Goal: Task Accomplishment & Management: Use online tool/utility

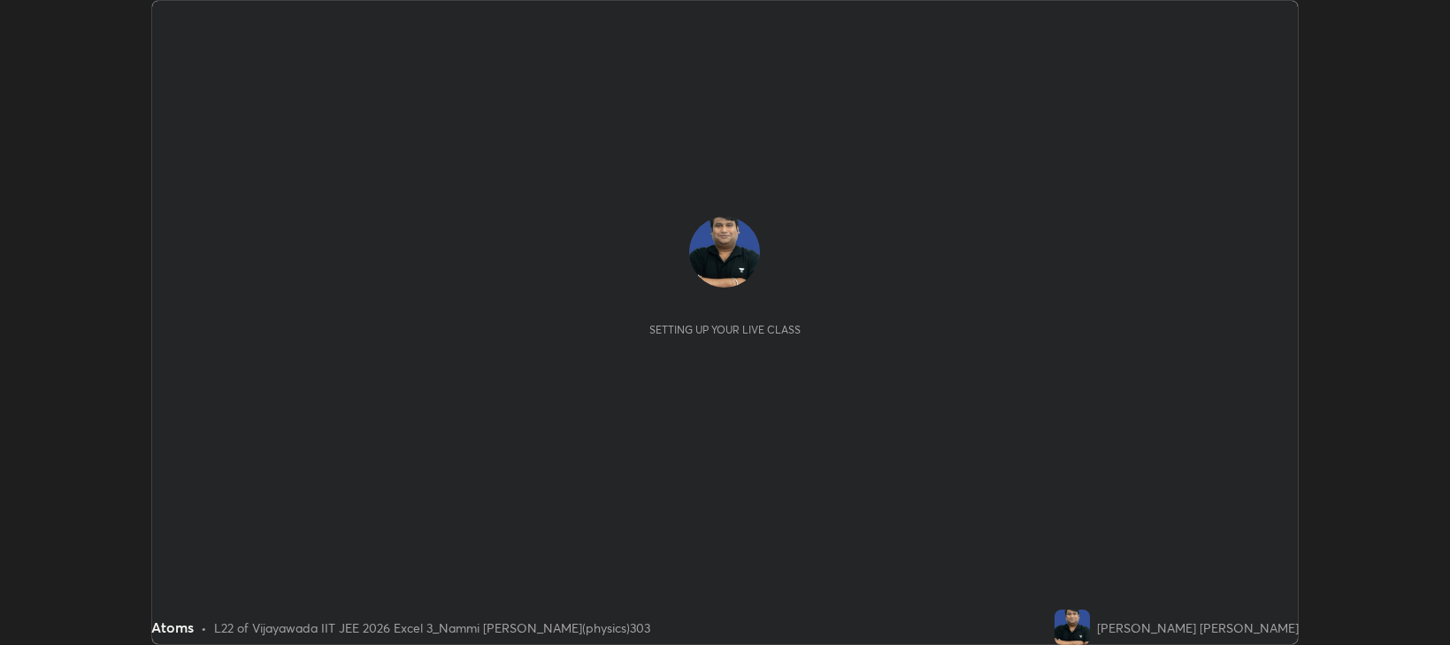
scroll to position [645, 1449]
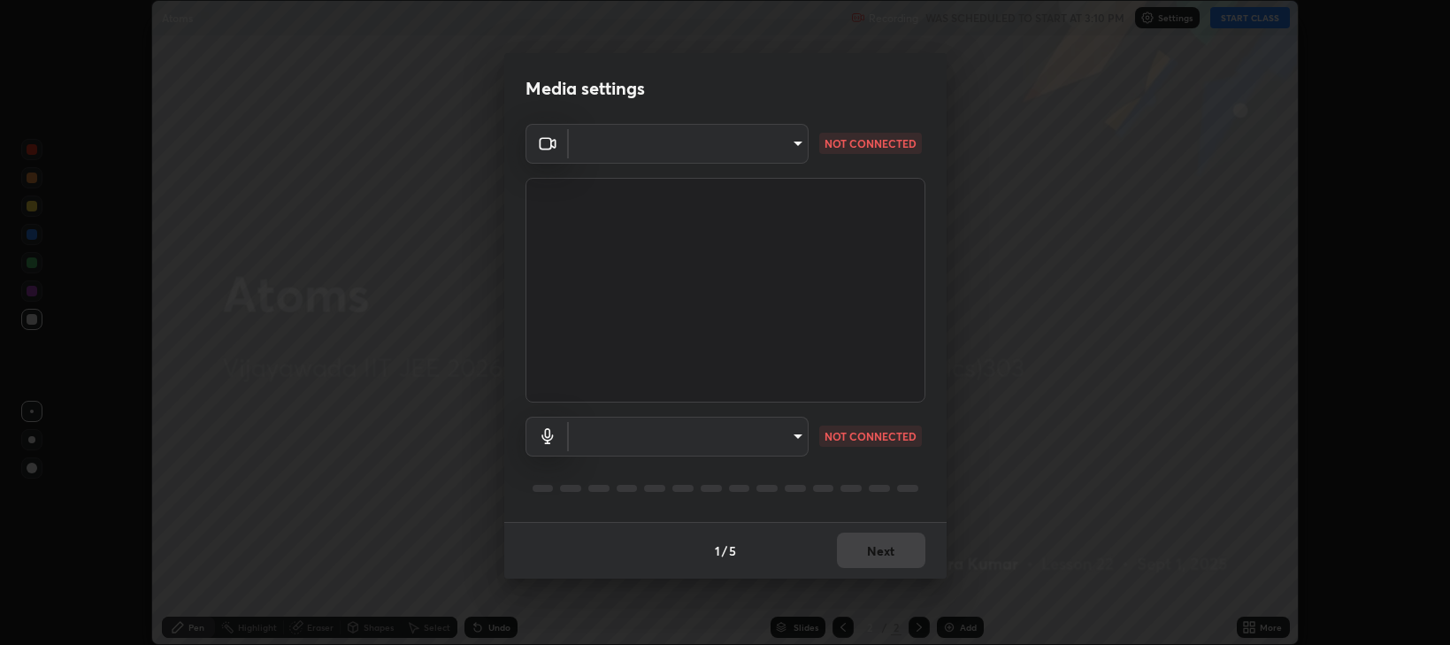
type input "ca674678ebb406e67751d721d3ced1bf419754e1c6ec9b592591573241d7b77e"
click at [793, 437] on body "Erase all Atoms Recording WAS SCHEDULED TO START AT 3:10 PM Settings START CLAS…" at bounding box center [725, 322] width 1450 height 645
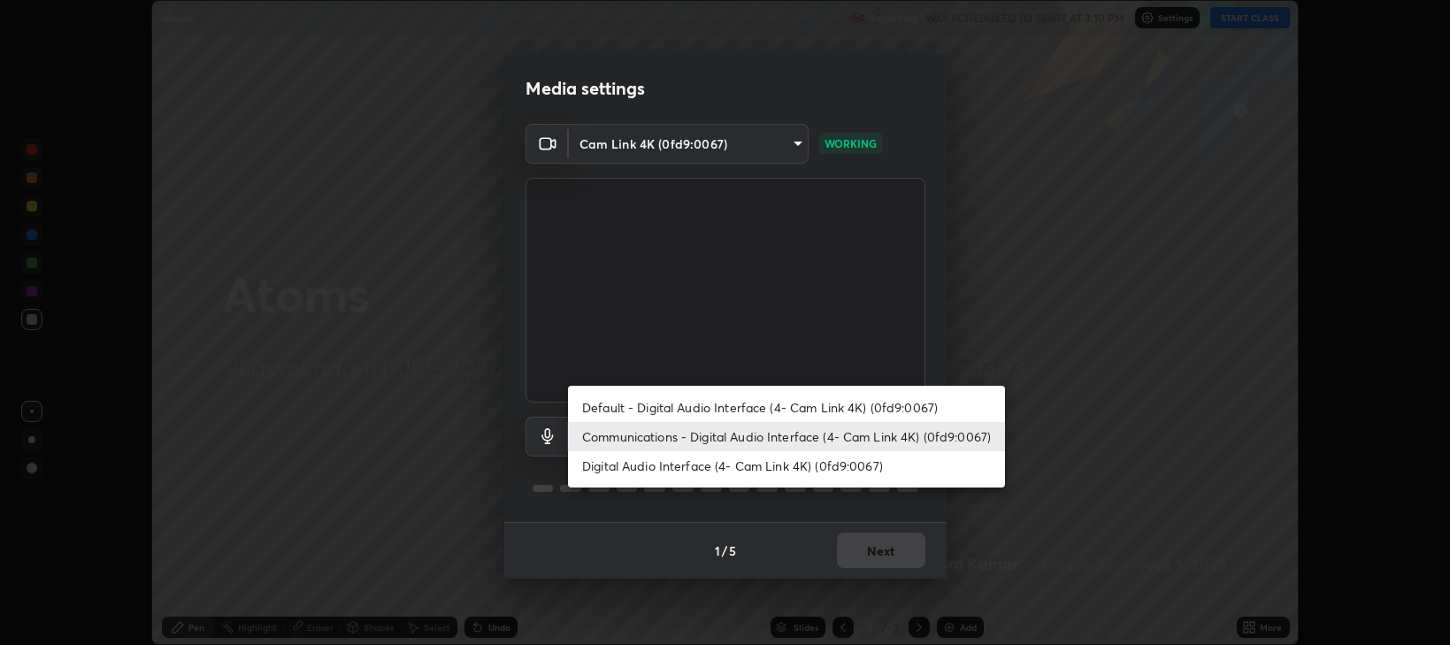
click at [796, 405] on li "Default - Digital Audio Interface (4- Cam Link 4K) (0fd9:0067)" at bounding box center [786, 407] width 437 height 29
type input "default"
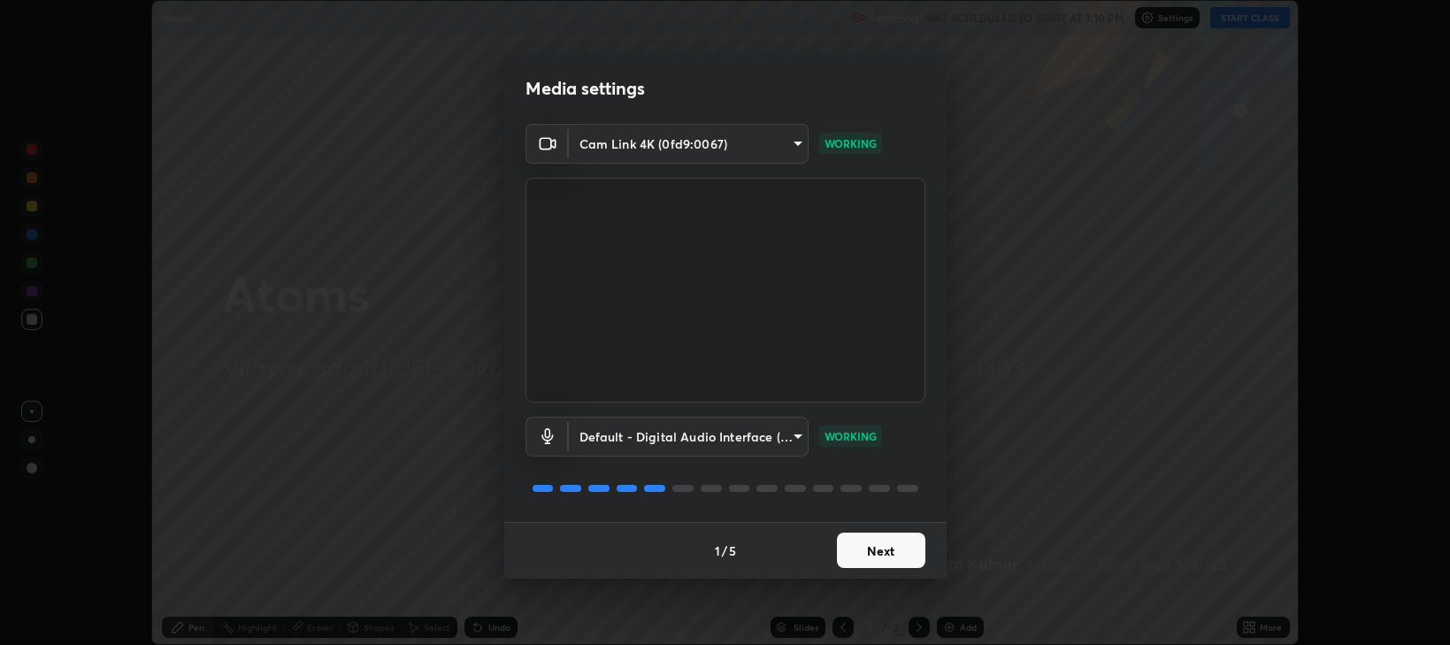
click at [902, 546] on button "Next" at bounding box center [881, 549] width 88 height 35
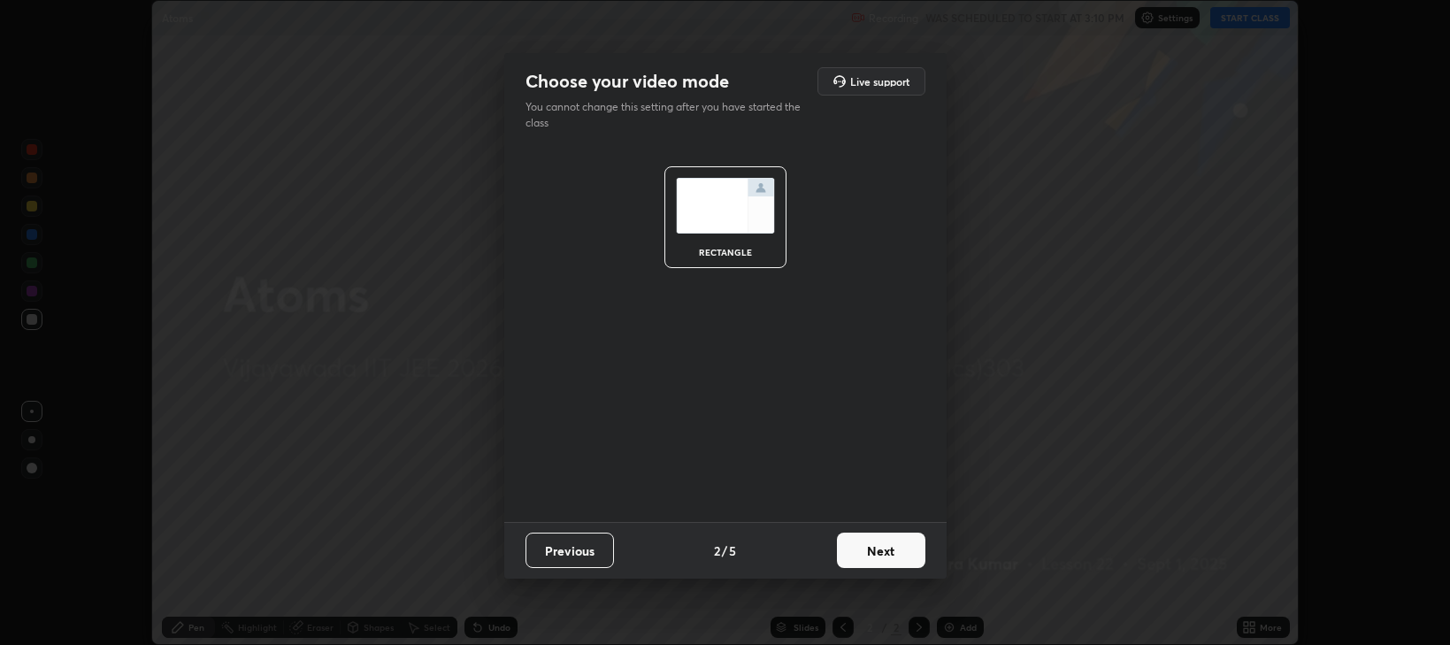
click at [898, 548] on button "Next" at bounding box center [881, 549] width 88 height 35
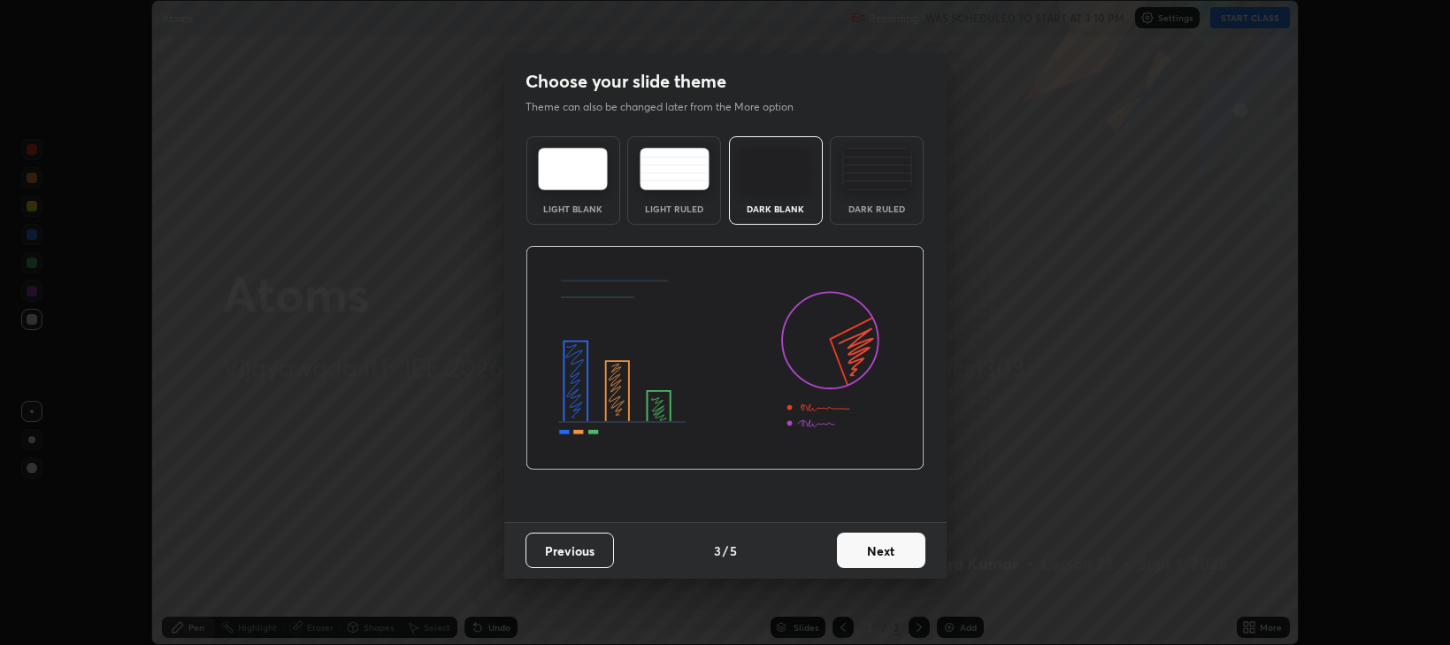
click at [893, 550] on button "Next" at bounding box center [881, 549] width 88 height 35
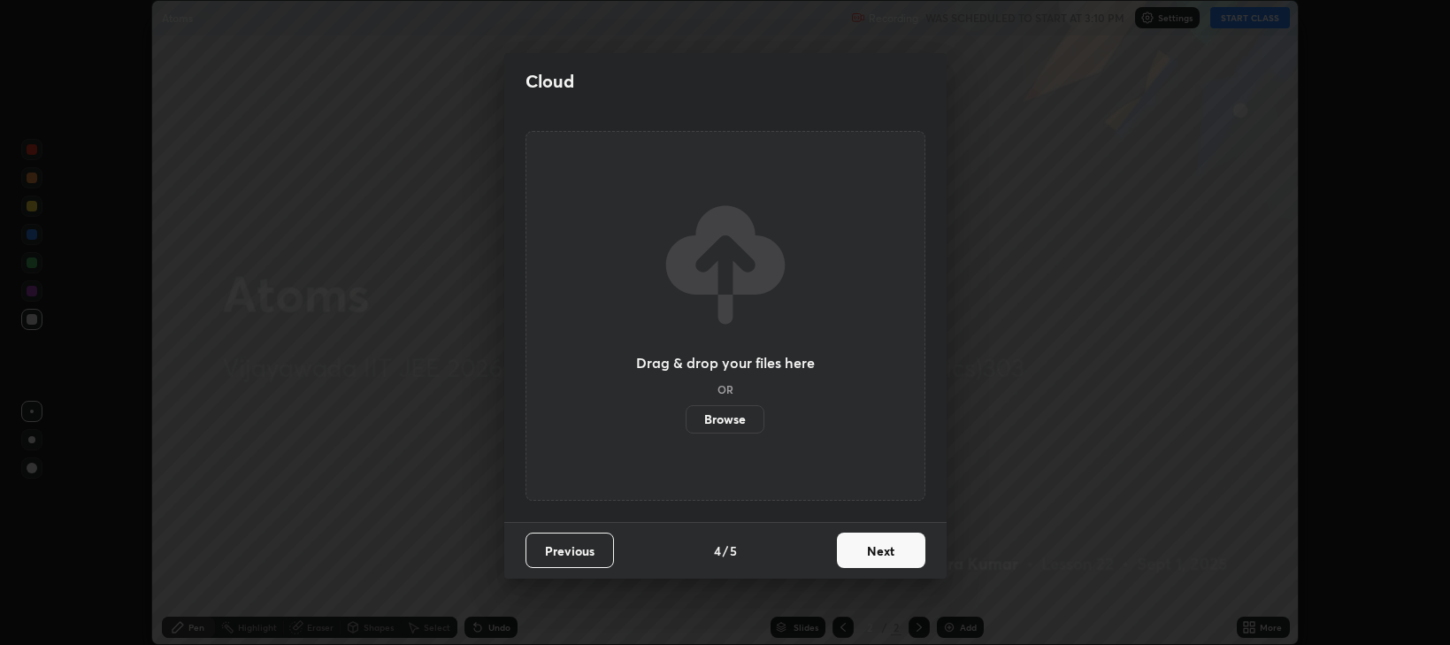
click at [892, 549] on button "Next" at bounding box center [881, 549] width 88 height 35
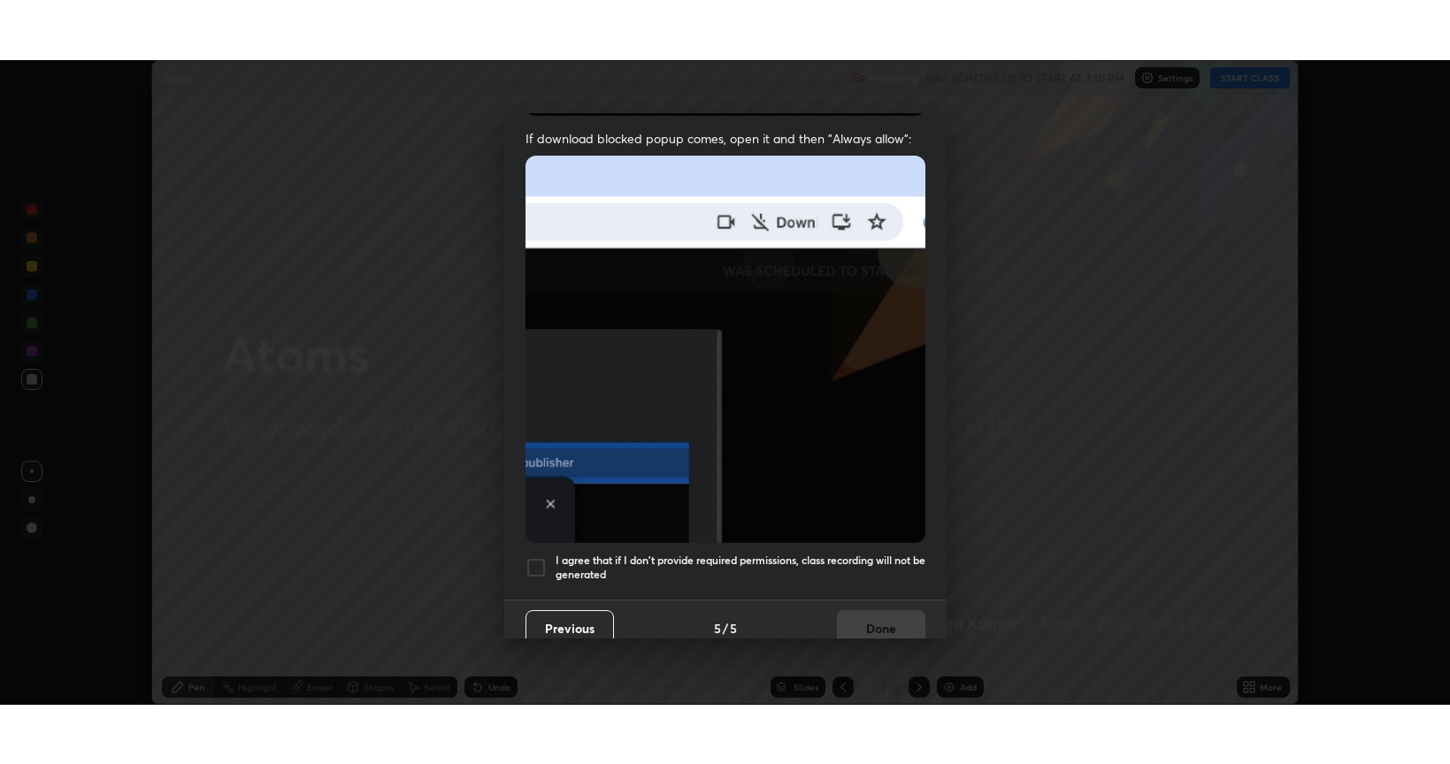
scroll to position [358, 0]
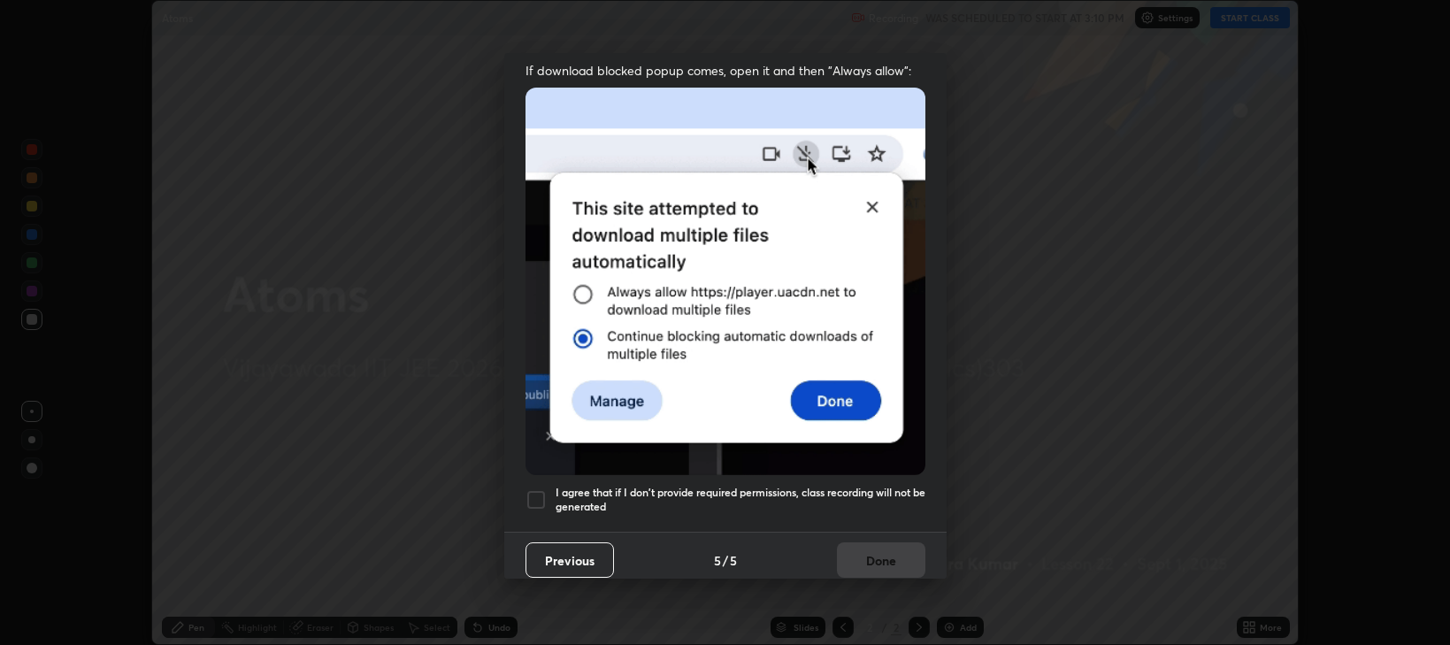
click at [532, 490] on div at bounding box center [535, 499] width 21 height 21
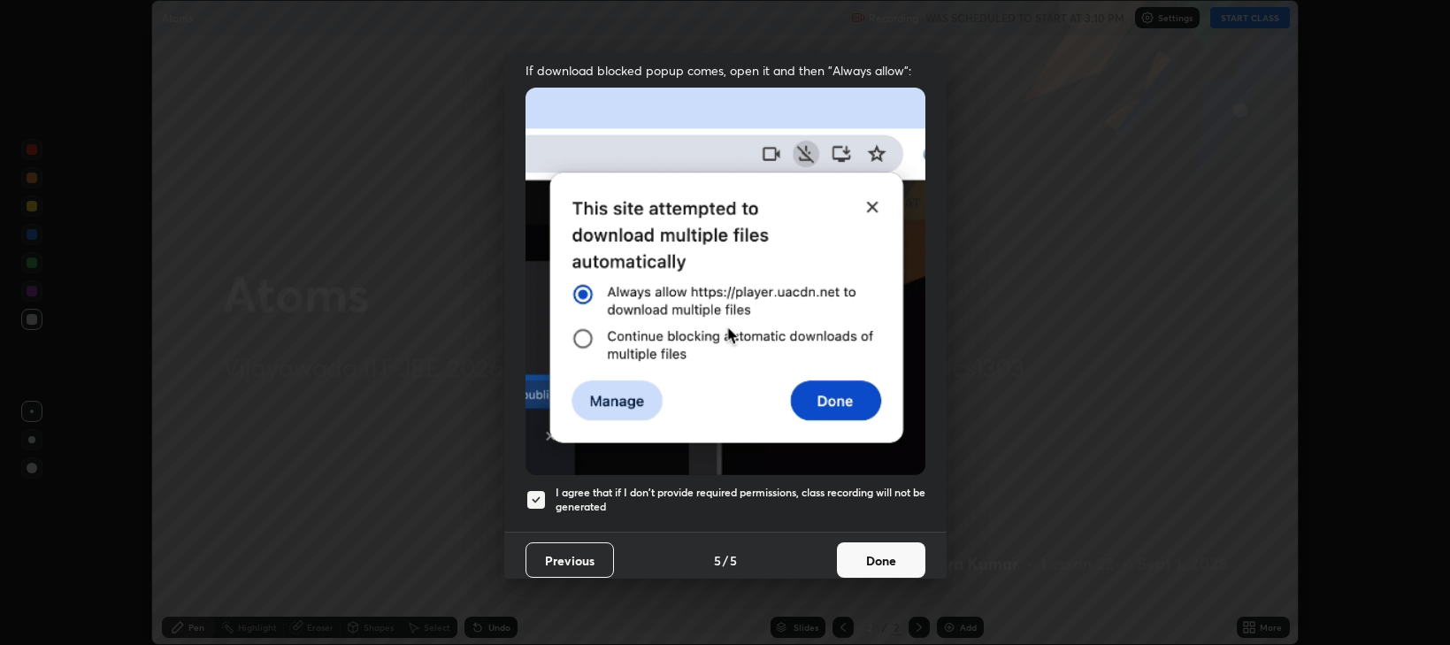
click at [877, 552] on button "Done" at bounding box center [881, 559] width 88 height 35
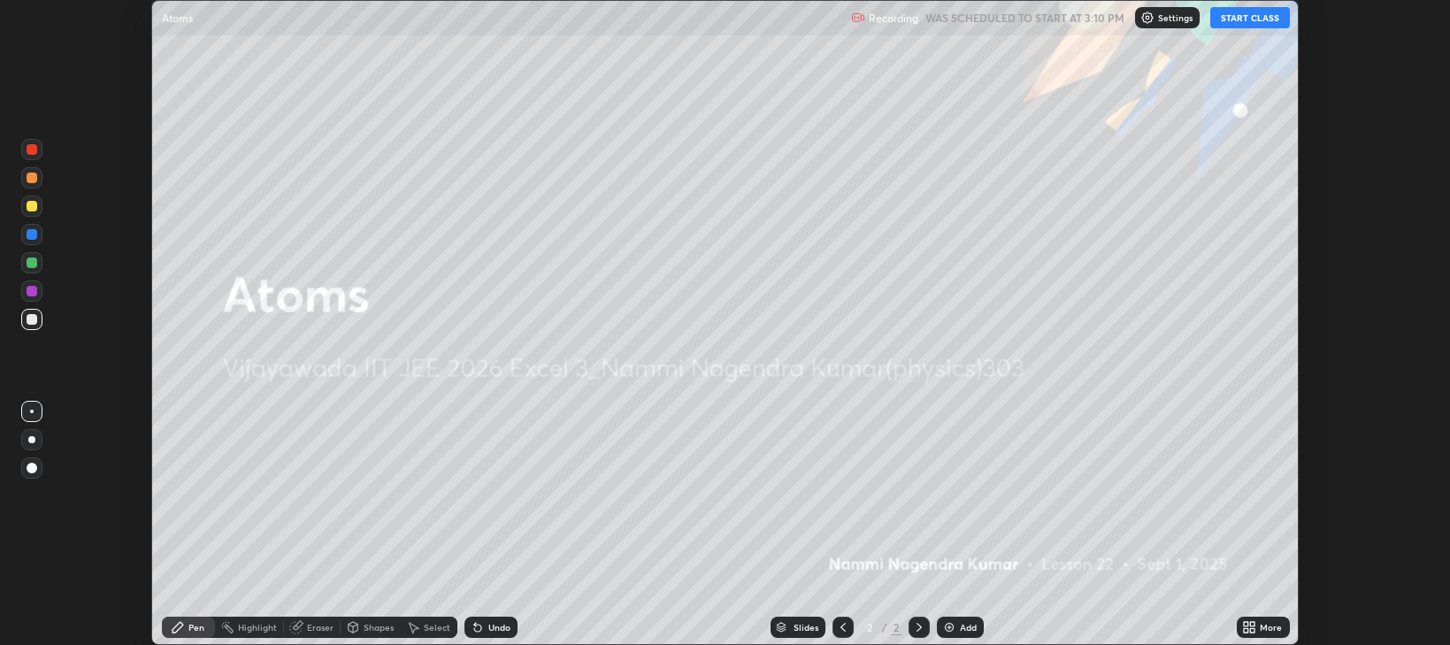
click at [1266, 16] on button "START CLASS" at bounding box center [1250, 17] width 80 height 21
click at [1263, 624] on div "More" at bounding box center [1271, 627] width 22 height 9
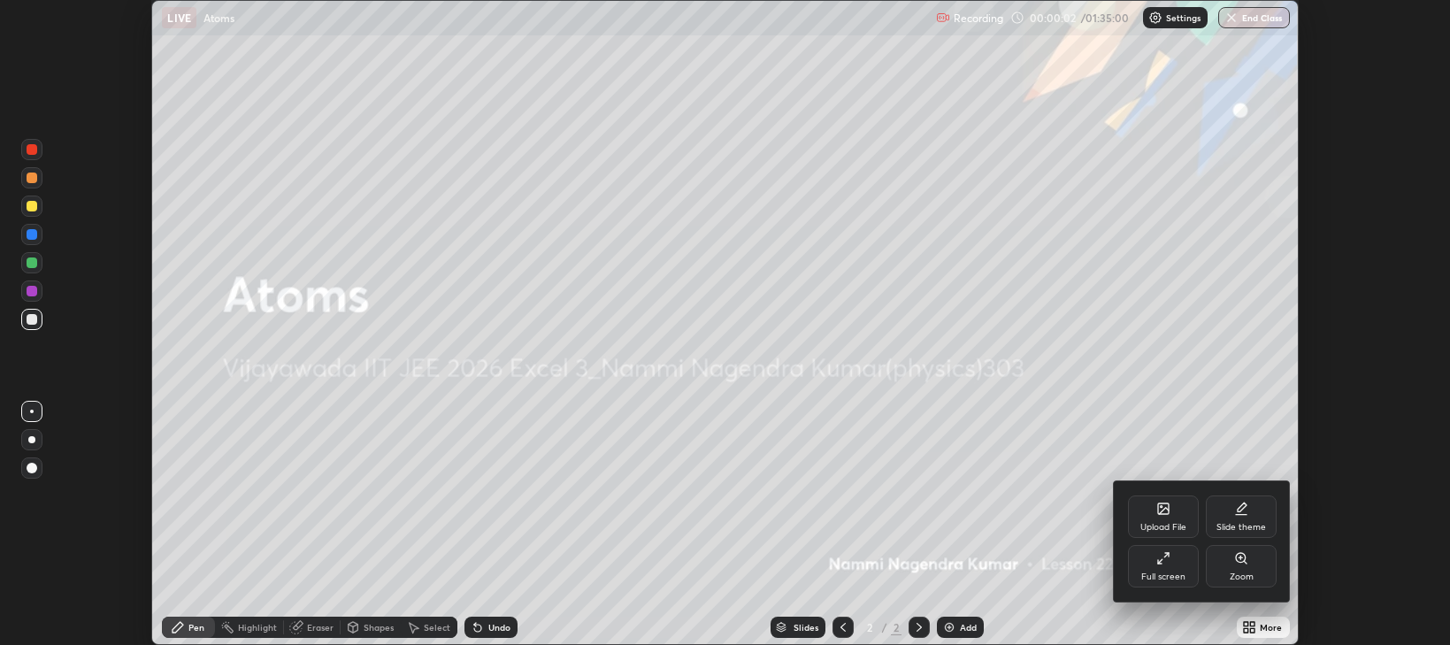
click at [1167, 559] on icon at bounding box center [1163, 558] width 14 height 14
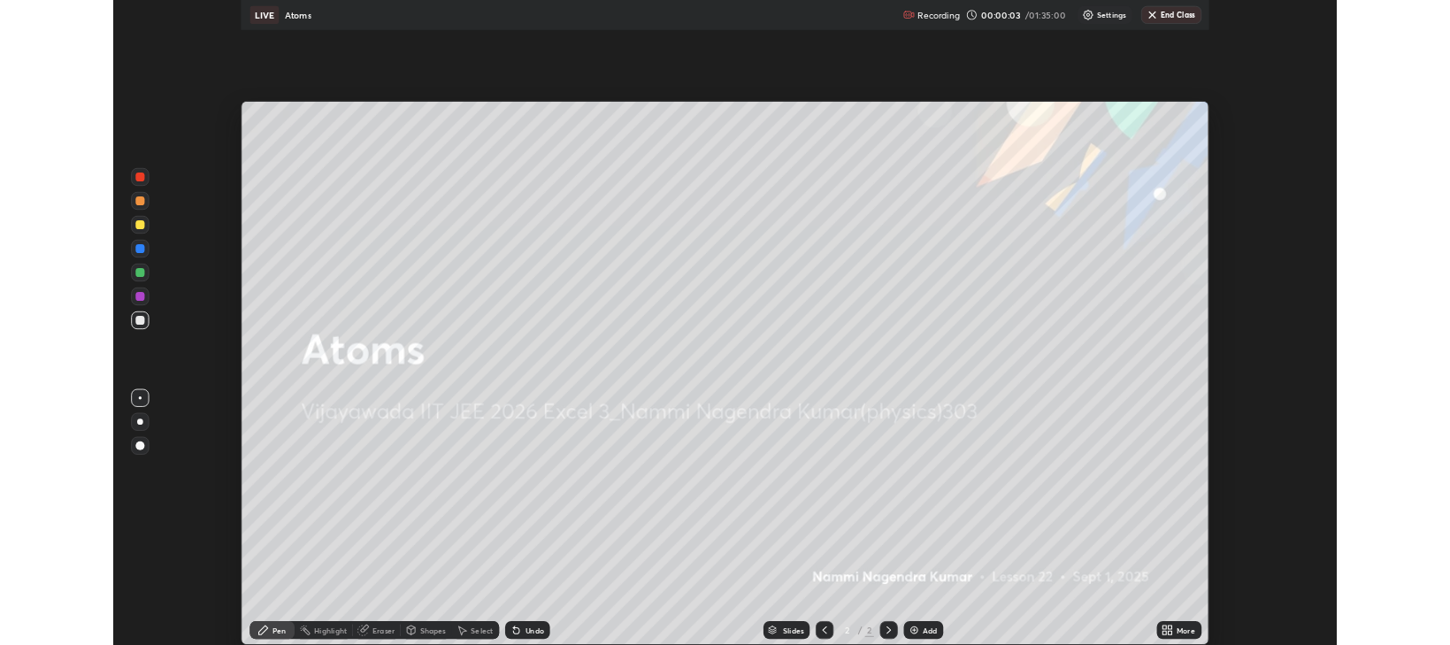
scroll to position [764, 1450]
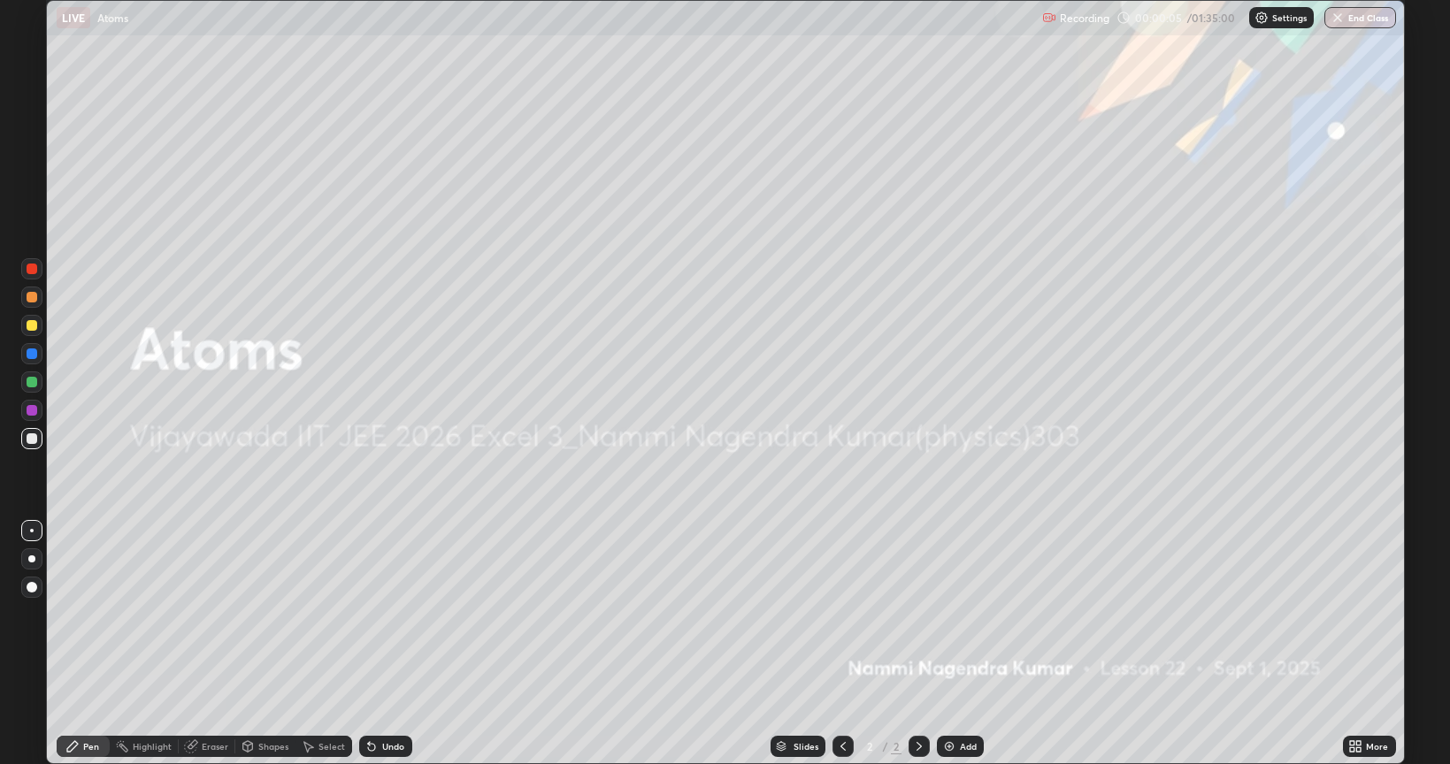
click at [961, 644] on div "Add" at bounding box center [968, 746] width 17 height 9
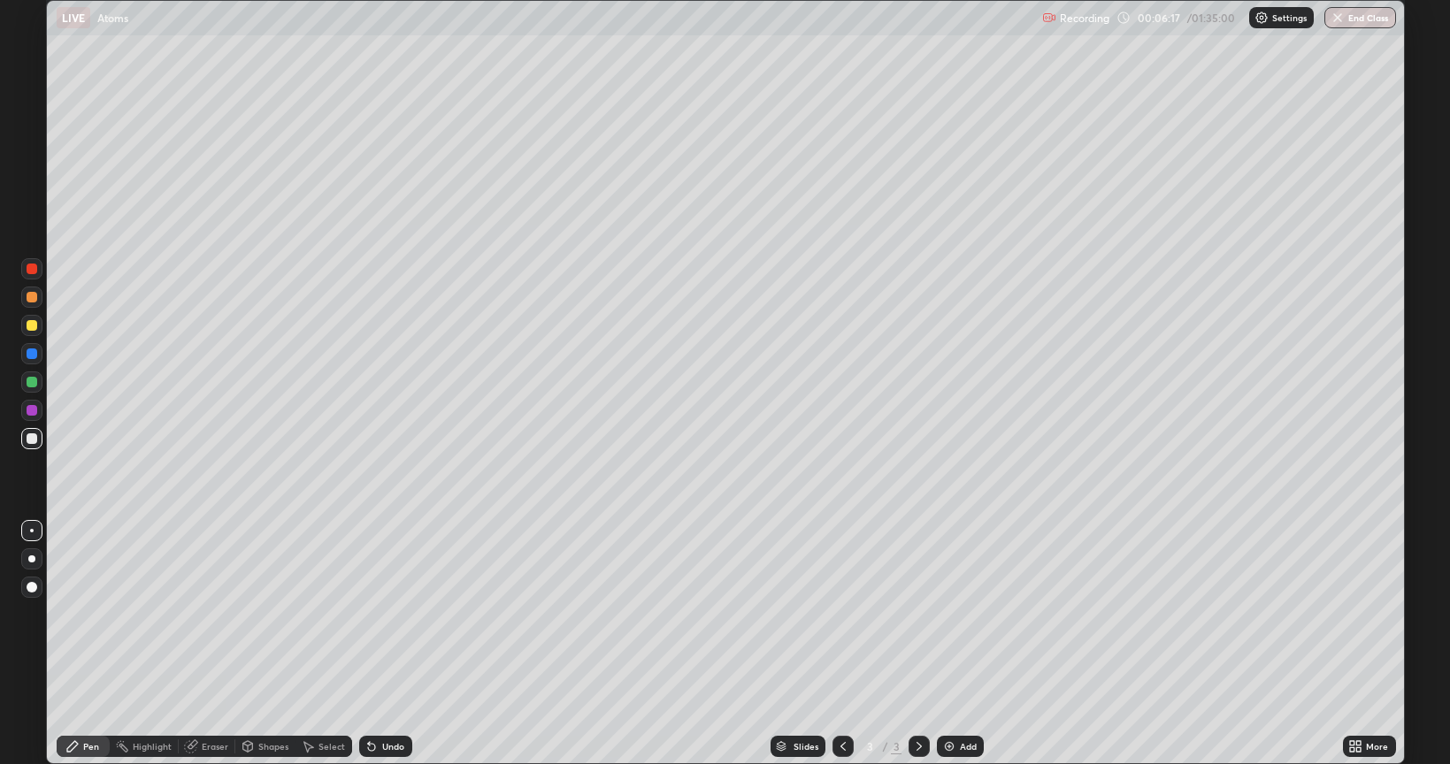
click at [36, 326] on div at bounding box center [32, 325] width 11 height 11
click at [30, 438] on div at bounding box center [32, 438] width 11 height 11
click at [387, 644] on div "Undo" at bounding box center [385, 746] width 53 height 21
click at [386, 644] on div "Undo" at bounding box center [385, 746] width 53 height 21
click at [395, 644] on div "Undo" at bounding box center [393, 746] width 22 height 9
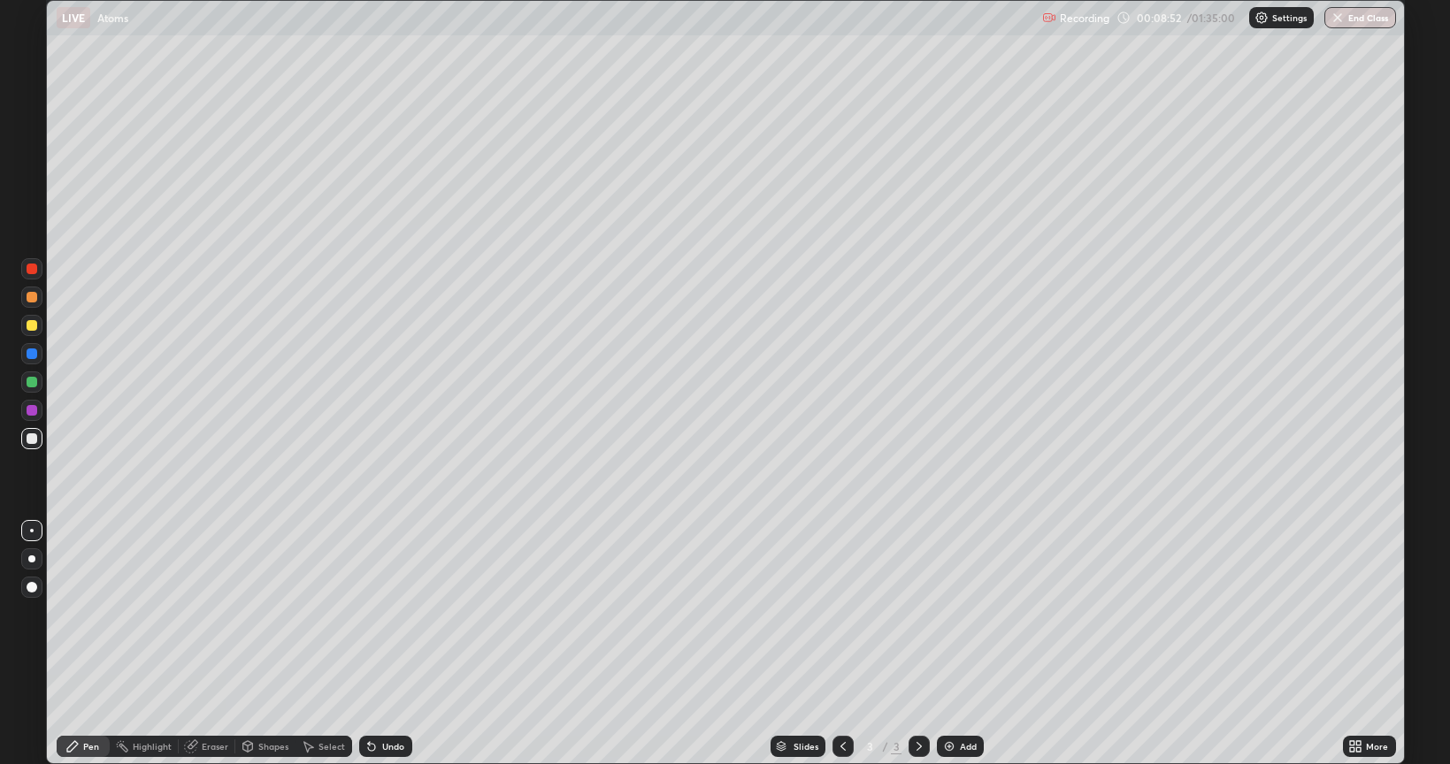
click at [33, 378] on div at bounding box center [32, 382] width 11 height 11
click at [36, 322] on div at bounding box center [32, 325] width 11 height 11
click at [33, 354] on div at bounding box center [32, 354] width 11 height 11
click at [32, 439] on div at bounding box center [32, 438] width 11 height 11
click at [33, 382] on div at bounding box center [32, 382] width 11 height 11
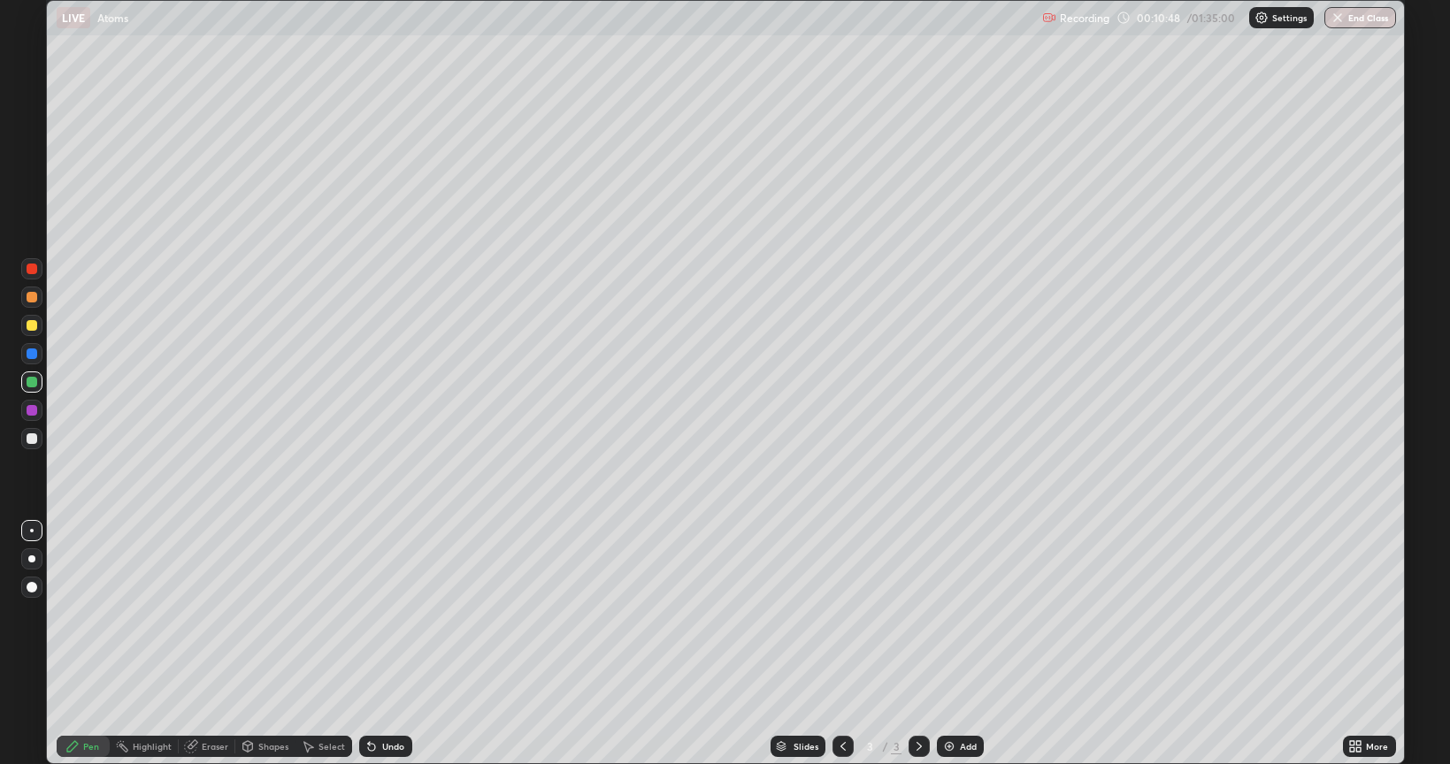
click at [29, 410] on div at bounding box center [32, 410] width 11 height 11
click at [34, 295] on div at bounding box center [32, 297] width 11 height 11
click at [385, 644] on div "Undo" at bounding box center [393, 746] width 22 height 9
click at [35, 438] on div at bounding box center [32, 438] width 11 height 11
click at [953, 644] on img at bounding box center [949, 746] width 14 height 14
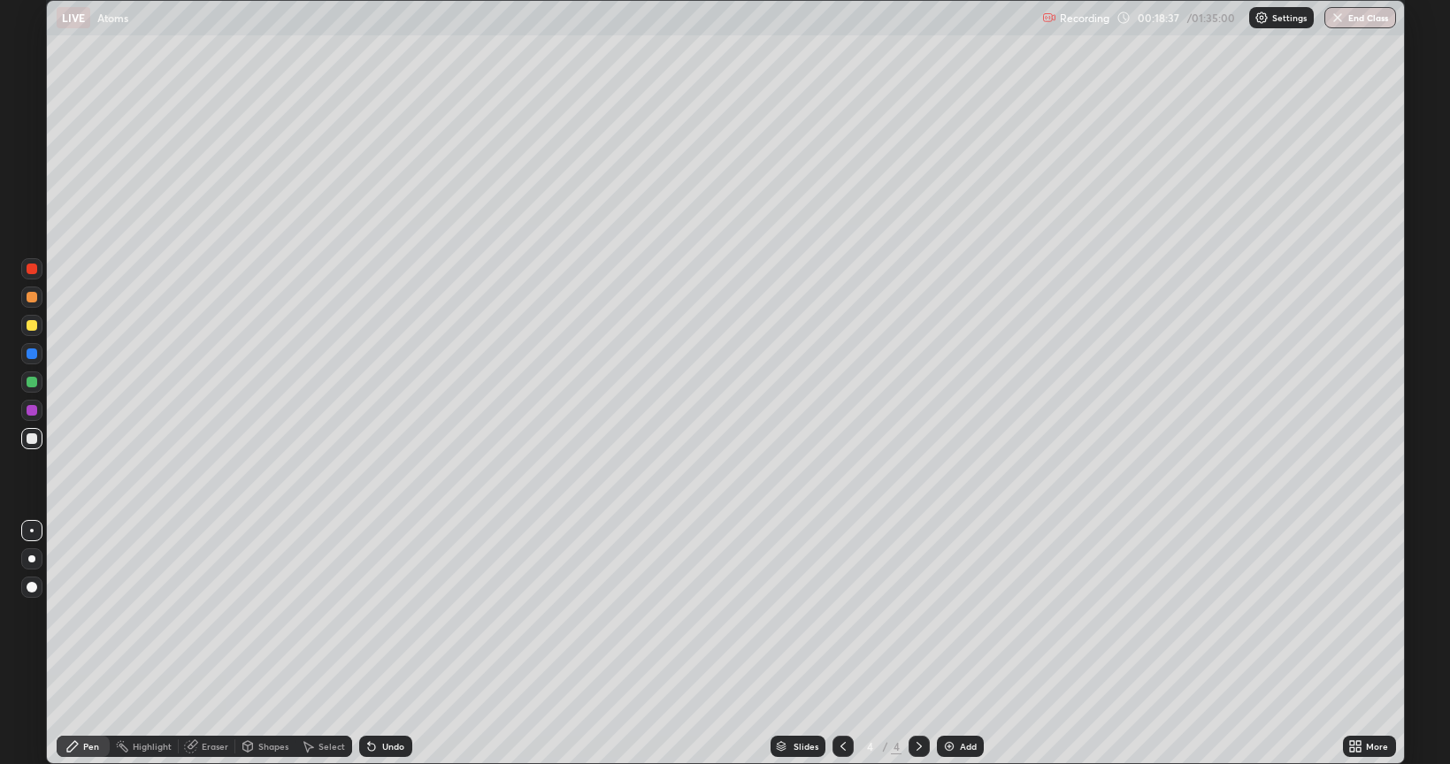
click at [840, 644] on icon at bounding box center [842, 746] width 5 height 9
click at [918, 644] on icon at bounding box center [919, 746] width 14 height 14
click at [391, 644] on div "Undo" at bounding box center [393, 746] width 22 height 9
click at [400, 644] on div "Undo" at bounding box center [393, 746] width 22 height 9
click at [402, 644] on div "Undo" at bounding box center [385, 746] width 53 height 21
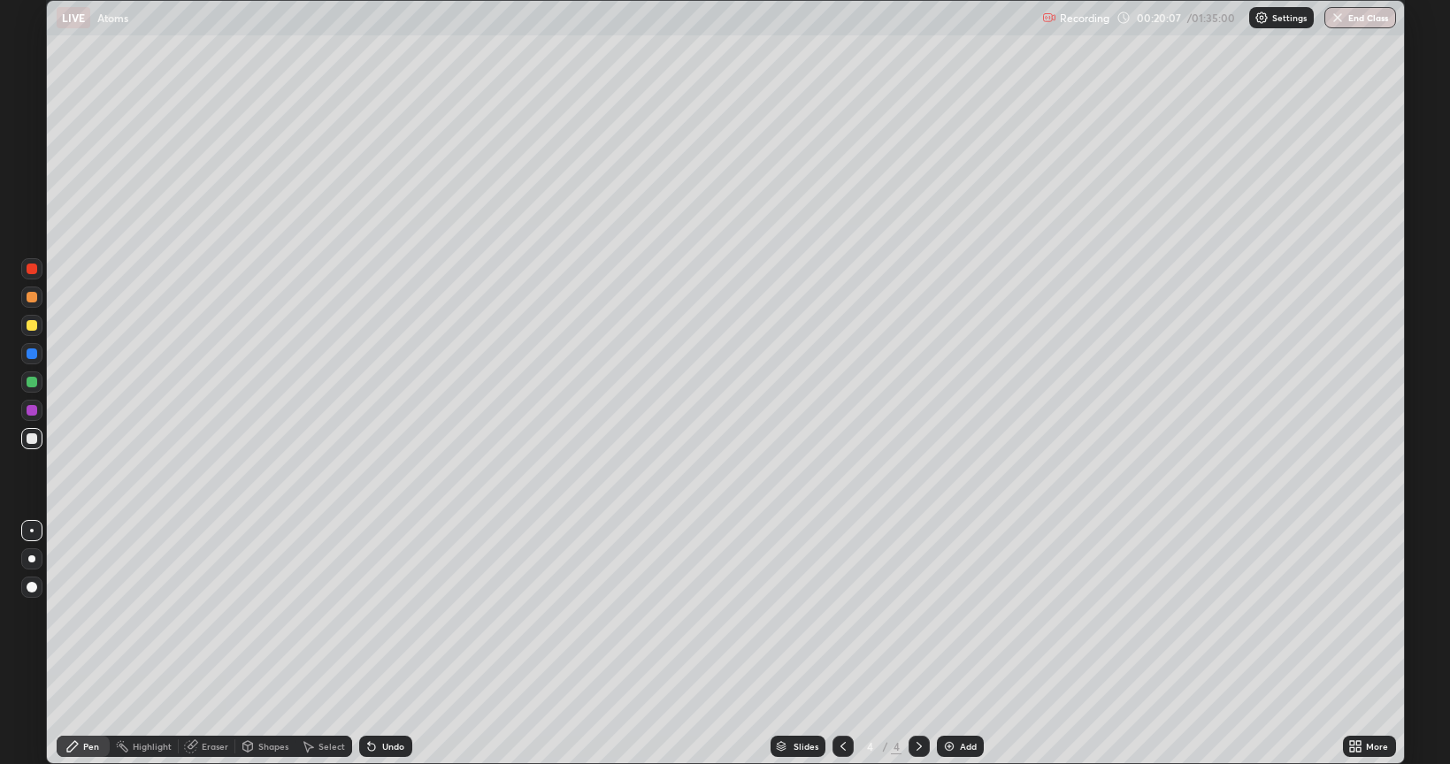
click at [404, 644] on div "Undo" at bounding box center [385, 746] width 53 height 21
click at [409, 644] on div "Undo" at bounding box center [385, 746] width 53 height 21
click at [407, 644] on div "Undo" at bounding box center [385, 746] width 53 height 21
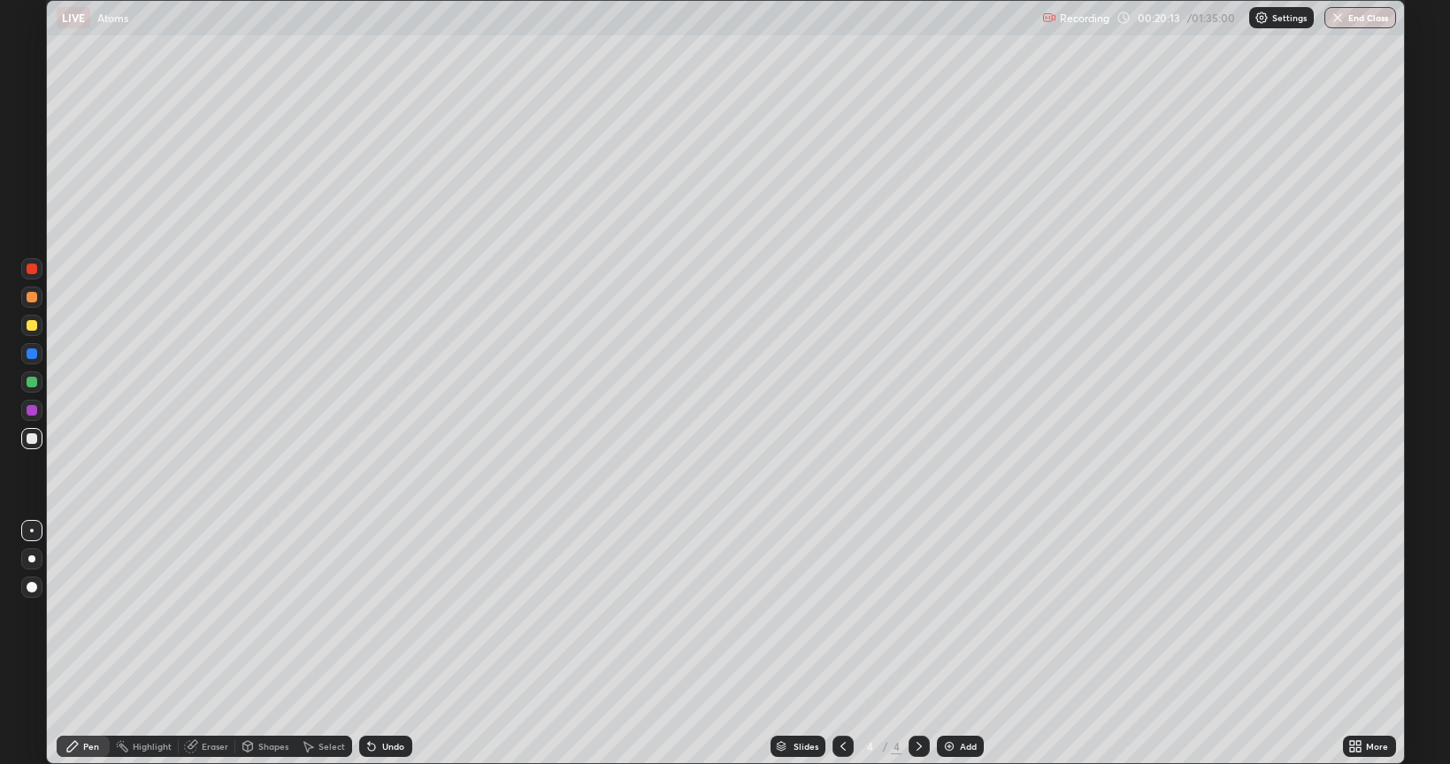
click at [34, 325] on div at bounding box center [32, 325] width 11 height 11
click at [34, 381] on div at bounding box center [32, 382] width 11 height 11
click at [34, 324] on div at bounding box center [32, 325] width 11 height 11
click at [34, 356] on div at bounding box center [32, 354] width 11 height 11
click at [39, 439] on div at bounding box center [31, 438] width 21 height 21
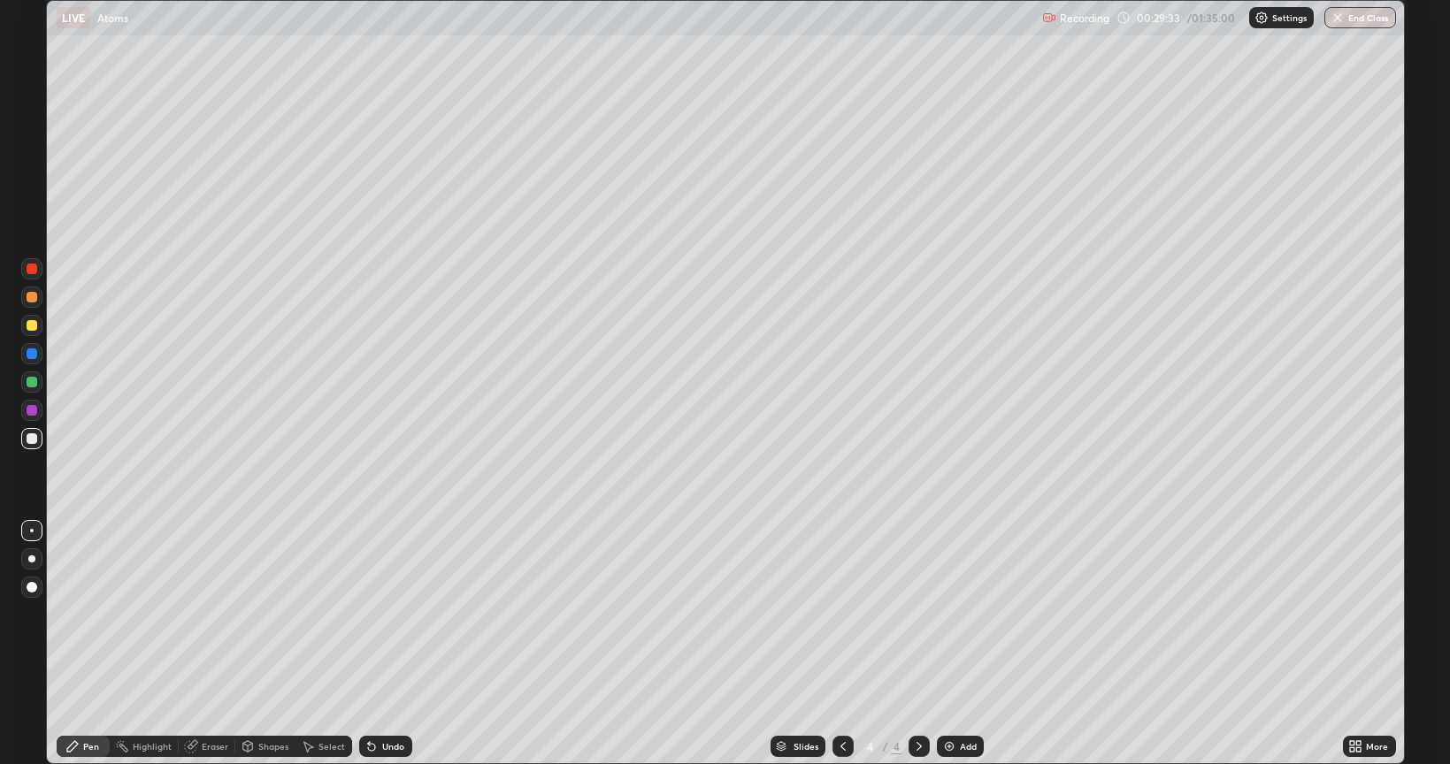
click at [960, 644] on div "Add" at bounding box center [960, 746] width 47 height 21
click at [391, 644] on div "Undo" at bounding box center [393, 746] width 22 height 9
click at [395, 644] on div "Undo" at bounding box center [393, 746] width 22 height 9
click at [960, 644] on div "Add" at bounding box center [968, 746] width 17 height 9
click at [391, 644] on div "Undo" at bounding box center [393, 746] width 22 height 9
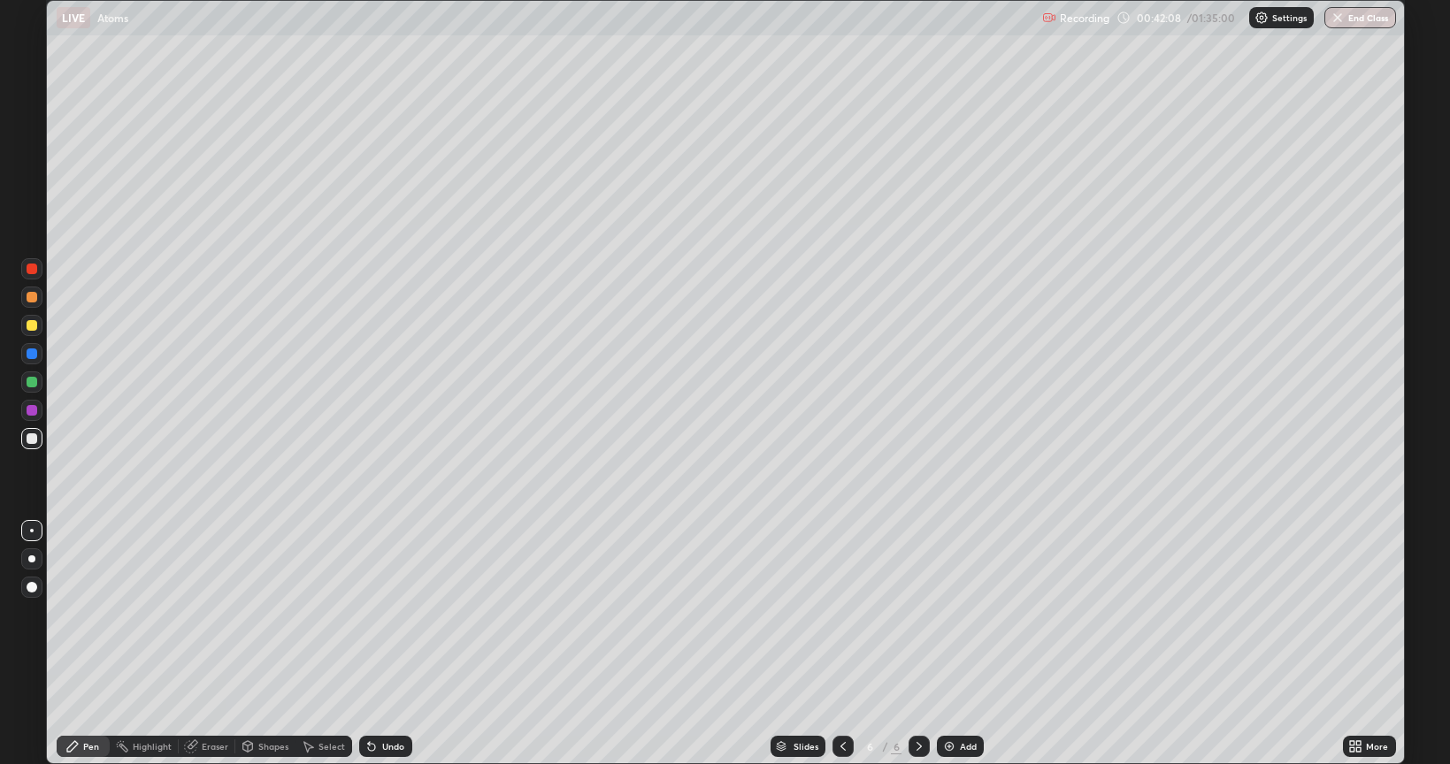
click at [843, 644] on icon at bounding box center [843, 746] width 14 height 14
click at [920, 644] on icon at bounding box center [919, 746] width 14 height 14
click at [1374, 644] on div "More" at bounding box center [1377, 746] width 22 height 9
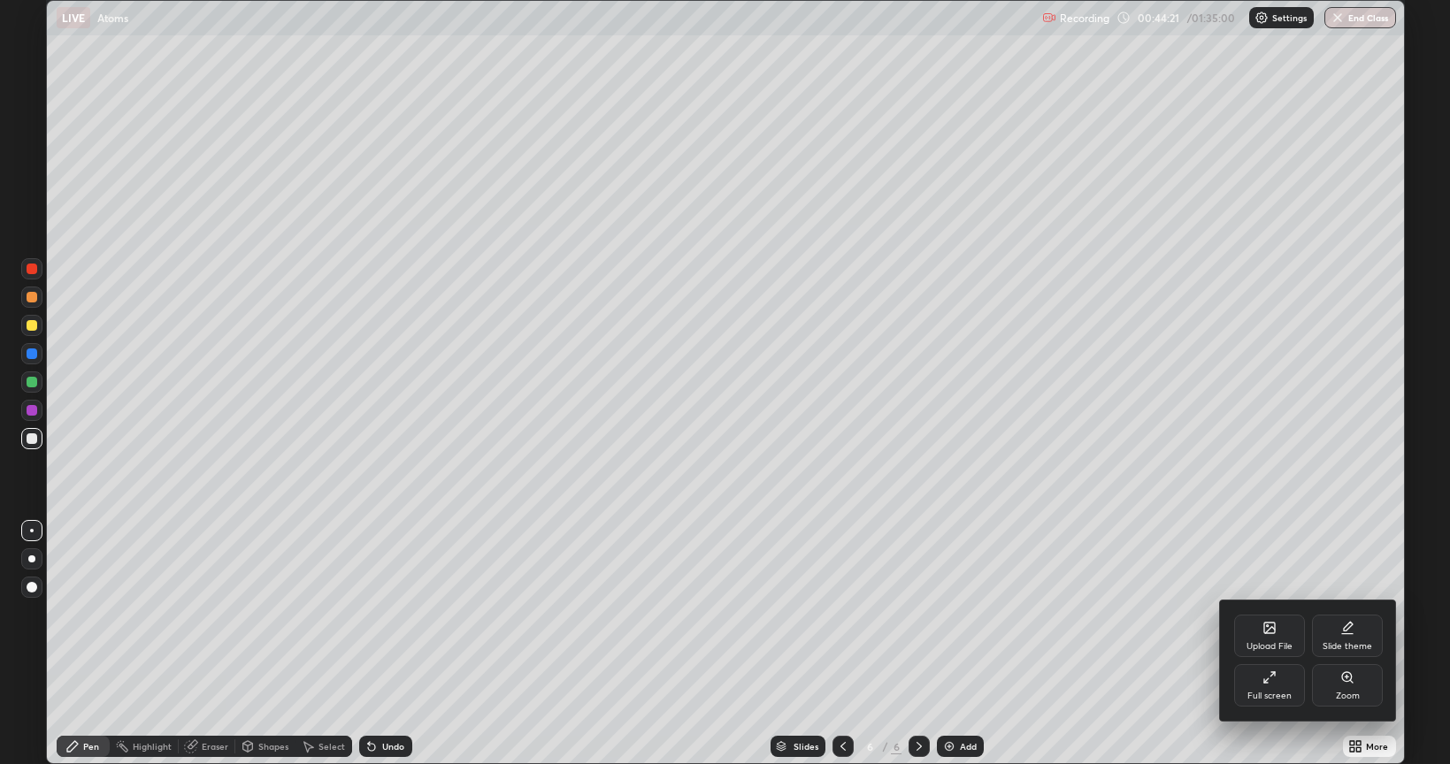
click at [1280, 644] on div "Full screen" at bounding box center [1269, 685] width 71 height 42
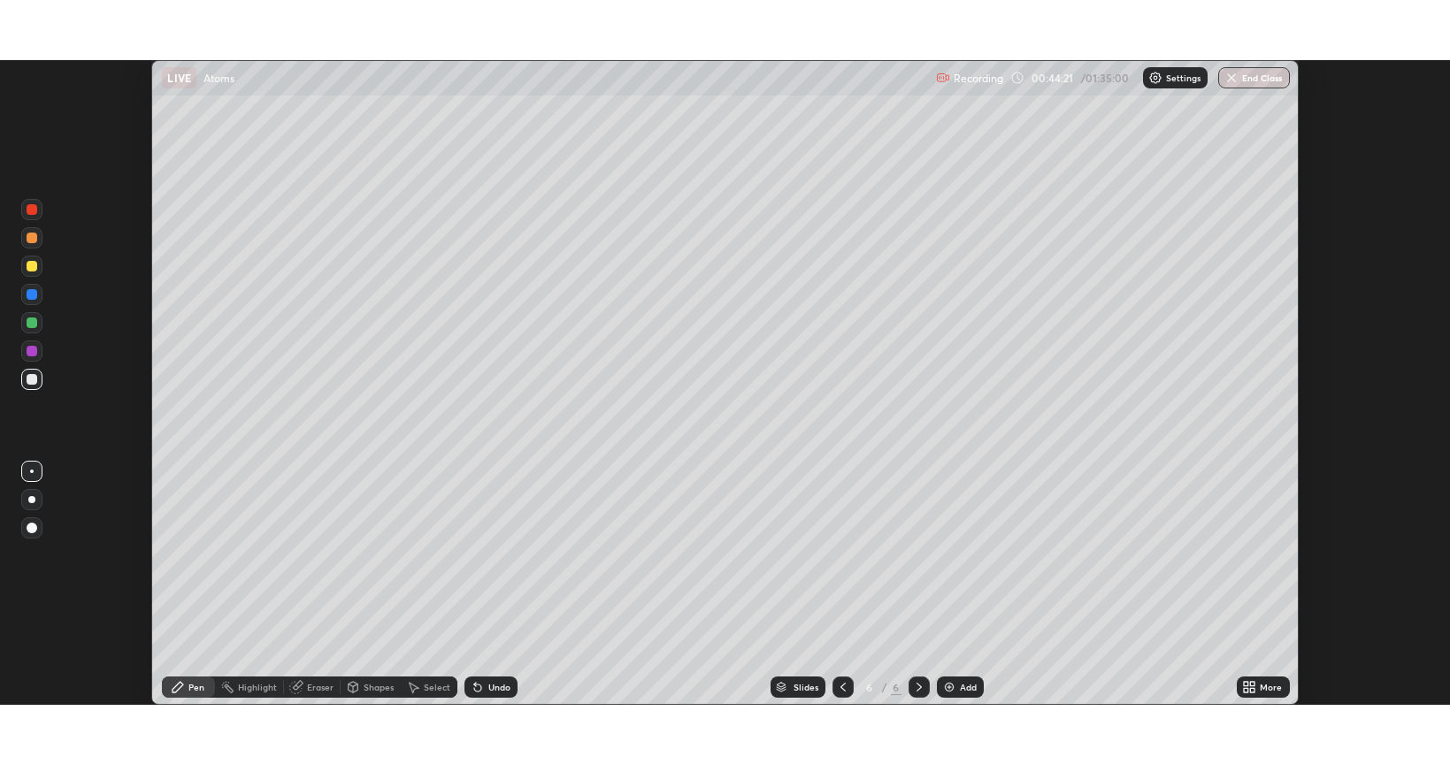
scroll to position [87809, 87004]
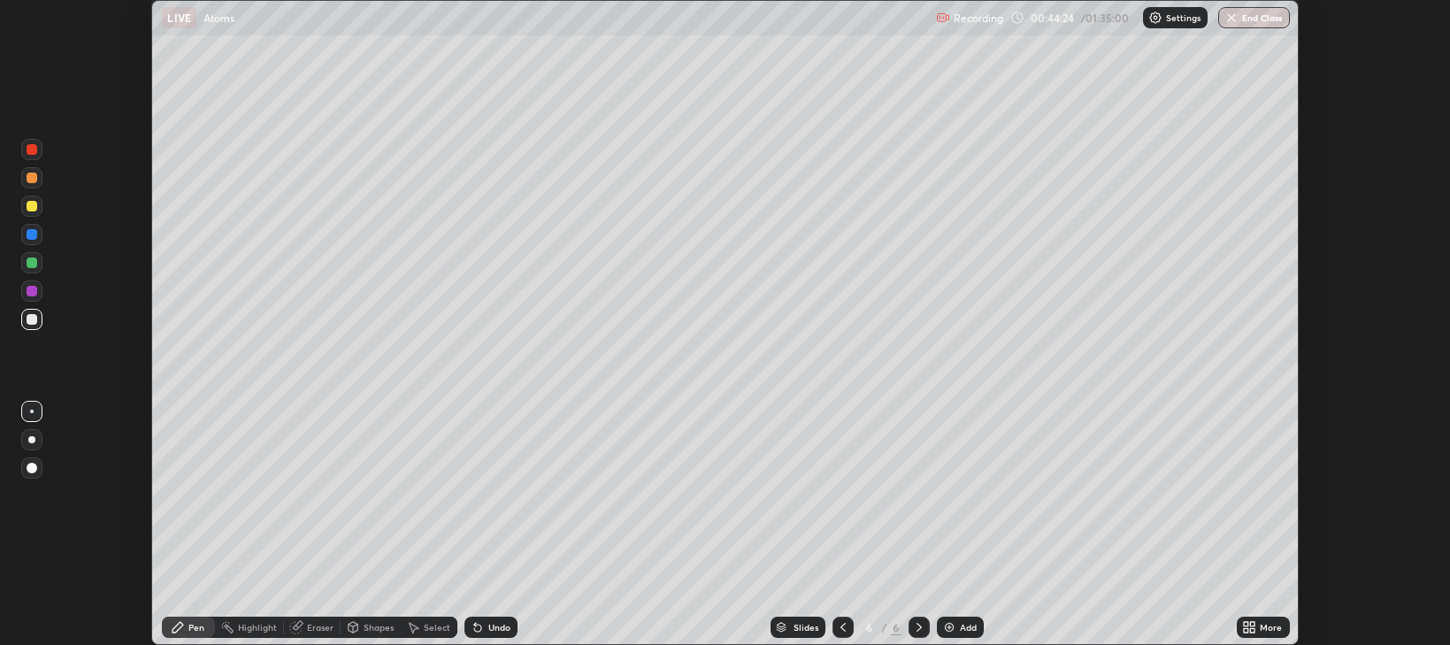
click at [955, 625] on div "Add" at bounding box center [960, 627] width 47 height 21
click at [841, 627] on icon at bounding box center [843, 627] width 14 height 14
click at [917, 627] on icon at bounding box center [919, 627] width 14 height 14
click at [1265, 630] on div "More" at bounding box center [1271, 627] width 22 height 9
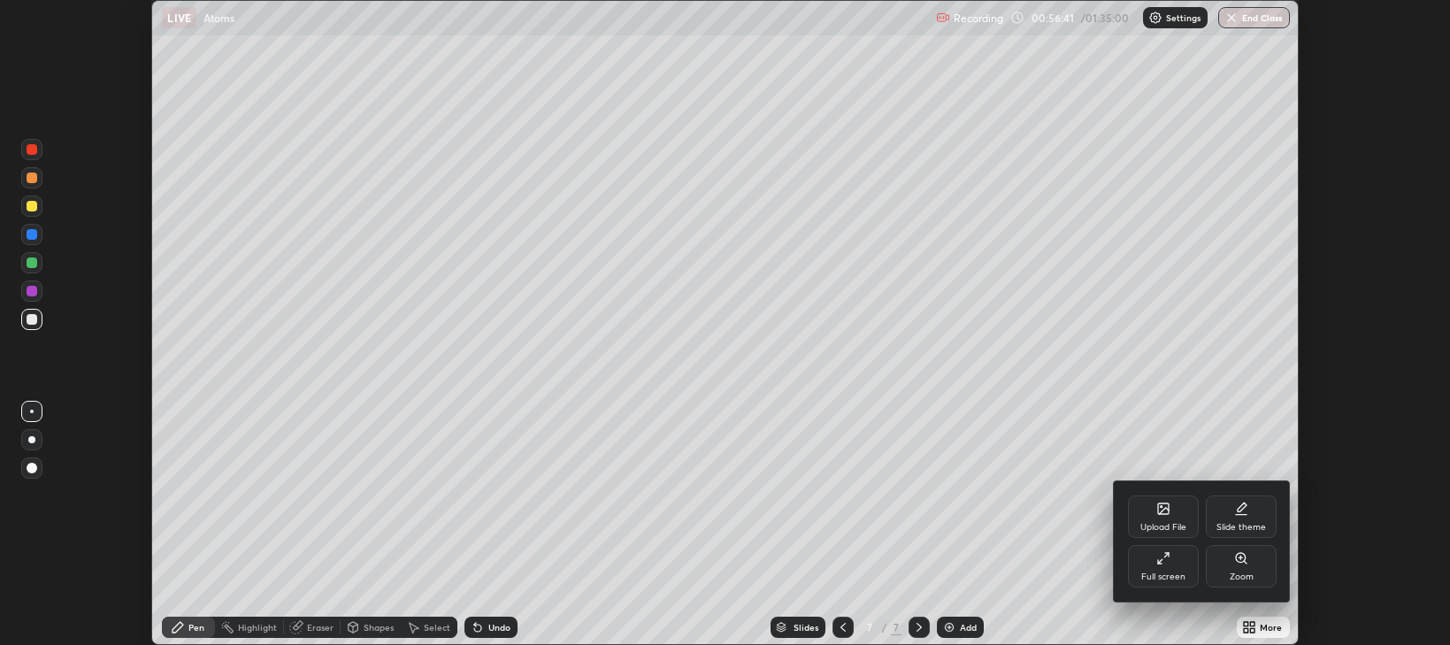
click at [1176, 568] on div "Full screen" at bounding box center [1163, 566] width 71 height 42
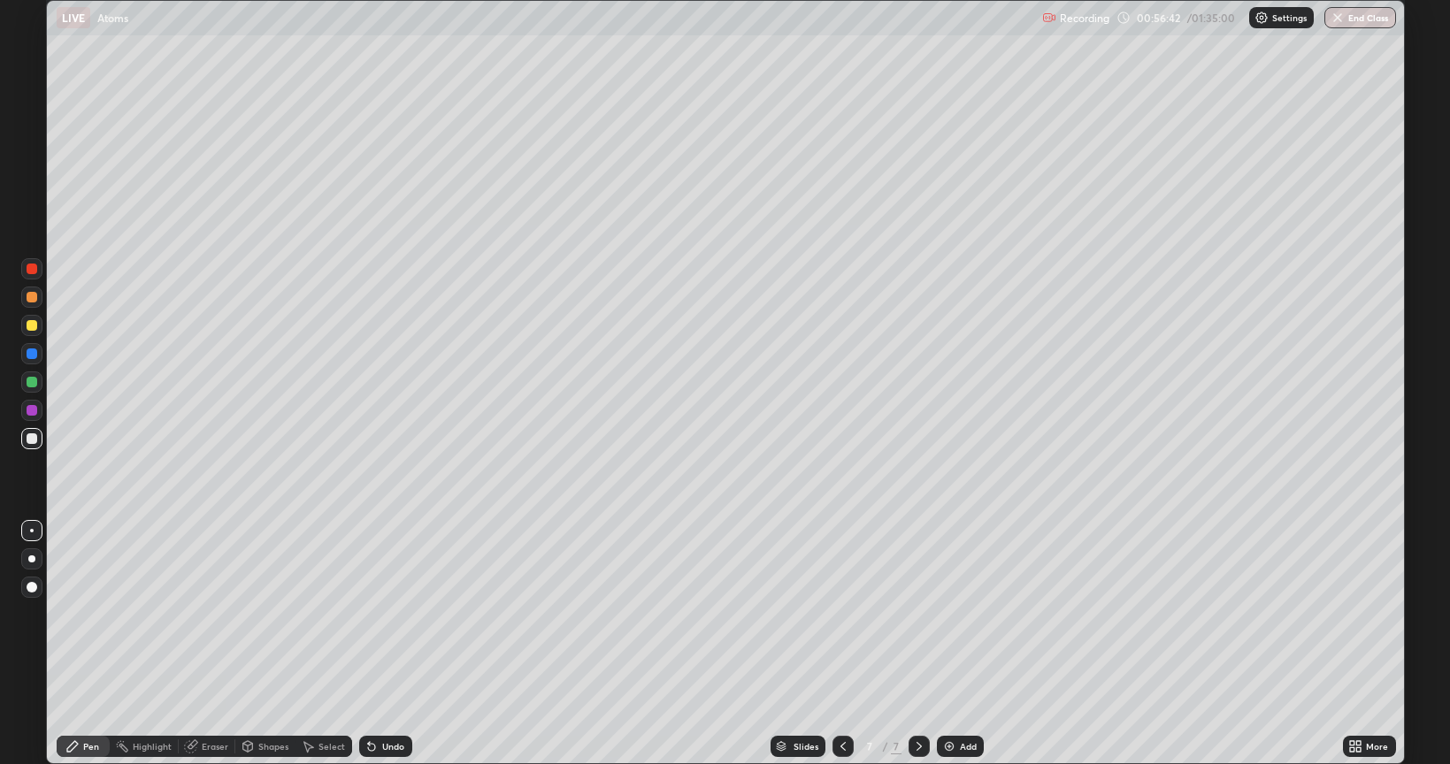
scroll to position [764, 1450]
click at [216, 644] on div "Eraser" at bounding box center [215, 746] width 27 height 9
click at [89, 644] on div "Pen" at bounding box center [91, 746] width 16 height 9
click at [960, 644] on div "Add" at bounding box center [968, 746] width 17 height 9
click at [203, 644] on div "Eraser" at bounding box center [215, 746] width 27 height 9
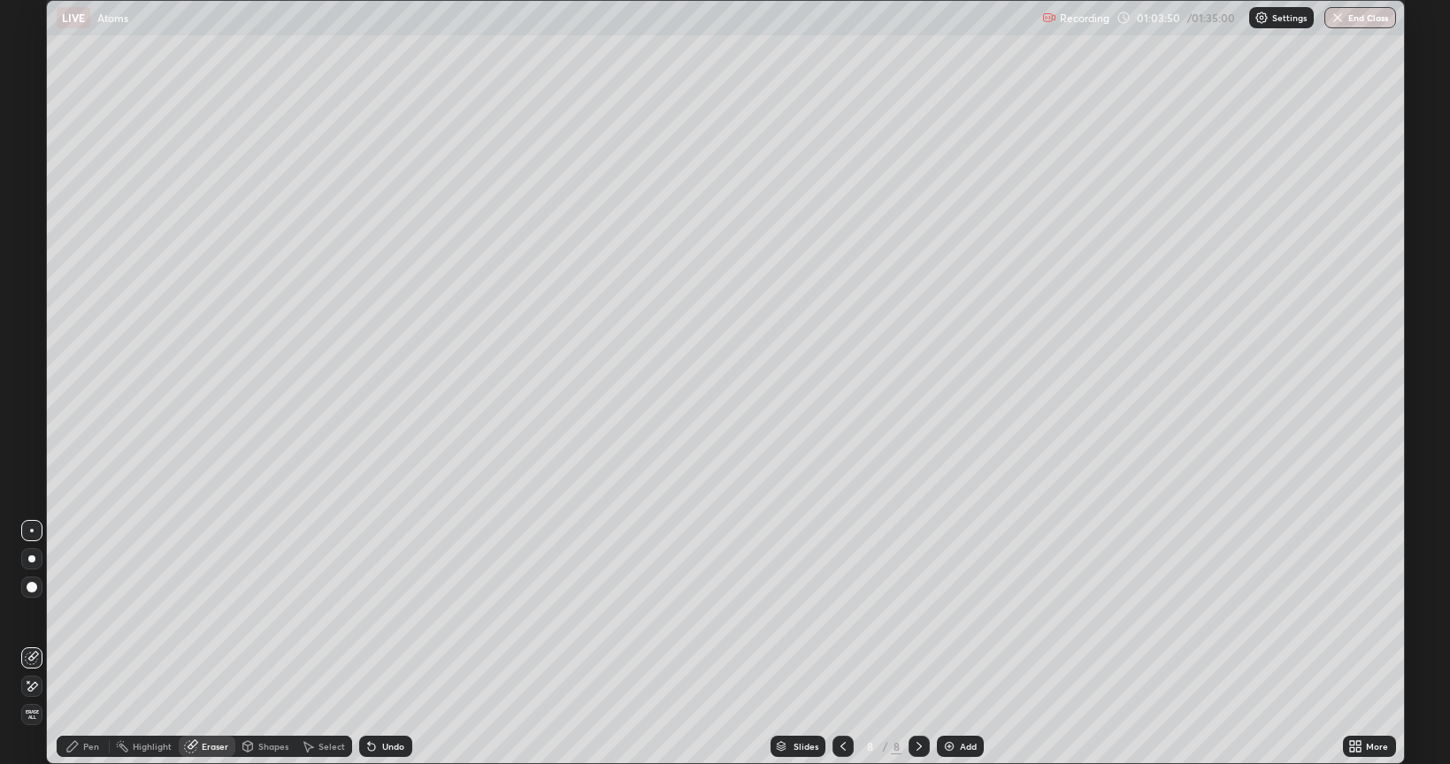
click at [202, 644] on div "Eraser" at bounding box center [215, 746] width 27 height 9
click at [99, 644] on div "Pen" at bounding box center [83, 746] width 53 height 21
click at [208, 644] on div "Eraser" at bounding box center [215, 746] width 27 height 9
click at [97, 644] on div "Pen" at bounding box center [91, 746] width 16 height 9
click at [969, 644] on div "Add" at bounding box center [968, 746] width 17 height 9
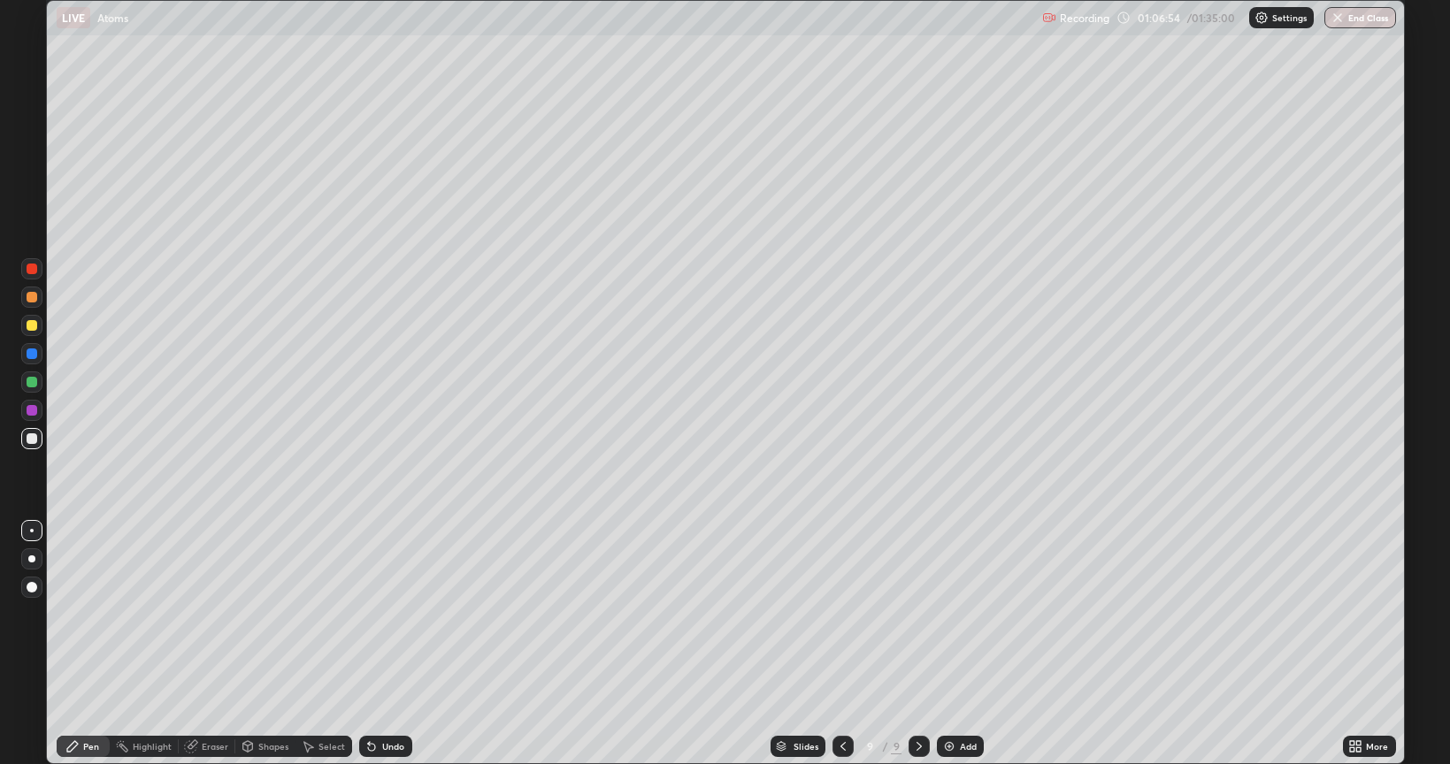
click at [209, 644] on div "Eraser" at bounding box center [215, 746] width 27 height 9
click at [211, 644] on div "Eraser" at bounding box center [207, 746] width 57 height 21
click at [95, 644] on div "Pen" at bounding box center [91, 746] width 16 height 9
click at [207, 644] on div "Eraser" at bounding box center [215, 746] width 27 height 9
click at [88, 644] on div "Pen" at bounding box center [83, 746] width 53 height 21
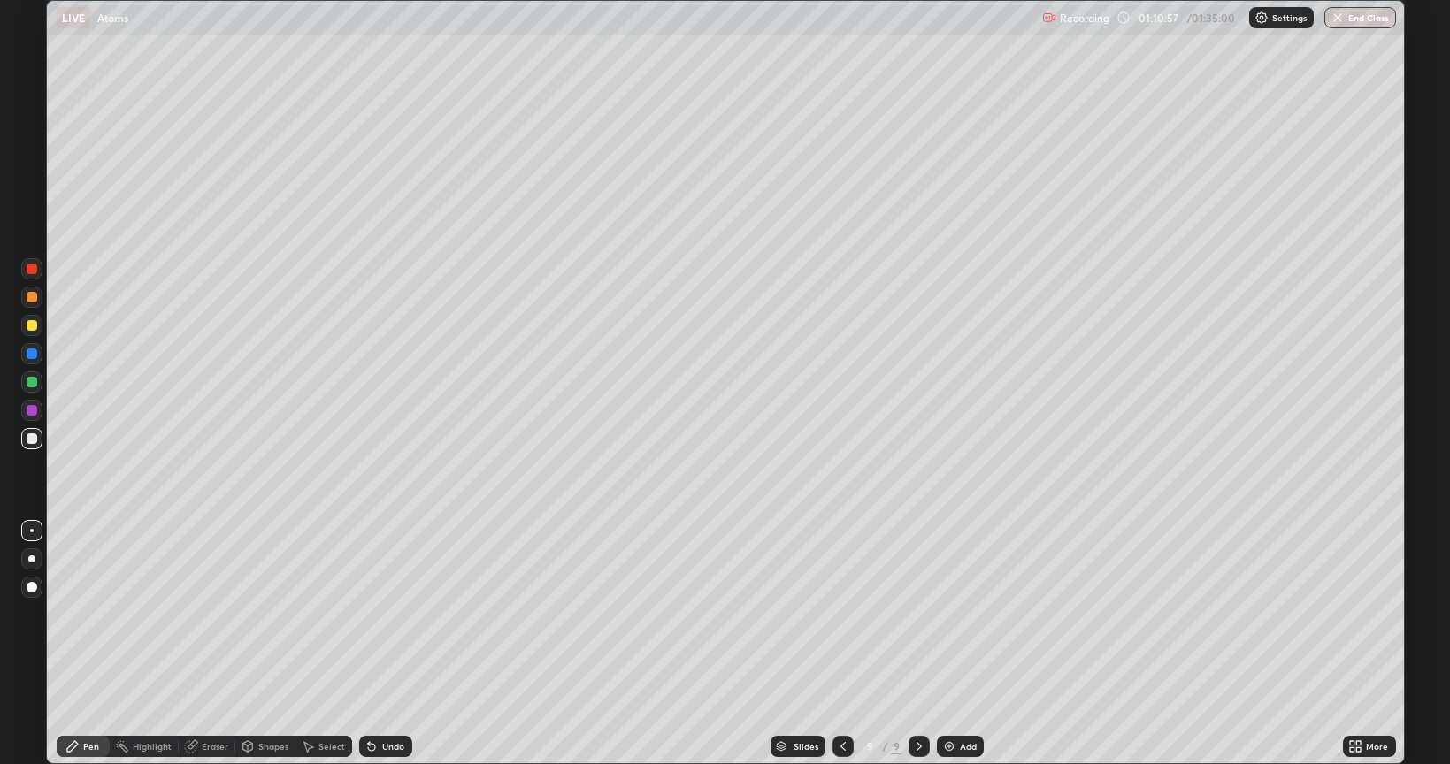
click at [964, 644] on div "Add" at bounding box center [968, 746] width 17 height 9
click at [951, 644] on img at bounding box center [950, 746] width 14 height 14
click at [196, 644] on icon at bounding box center [191, 746] width 14 height 14
click at [87, 644] on div "Pen" at bounding box center [83, 746] width 53 height 21
click at [402, 644] on div "Undo" at bounding box center [385, 746] width 53 height 21
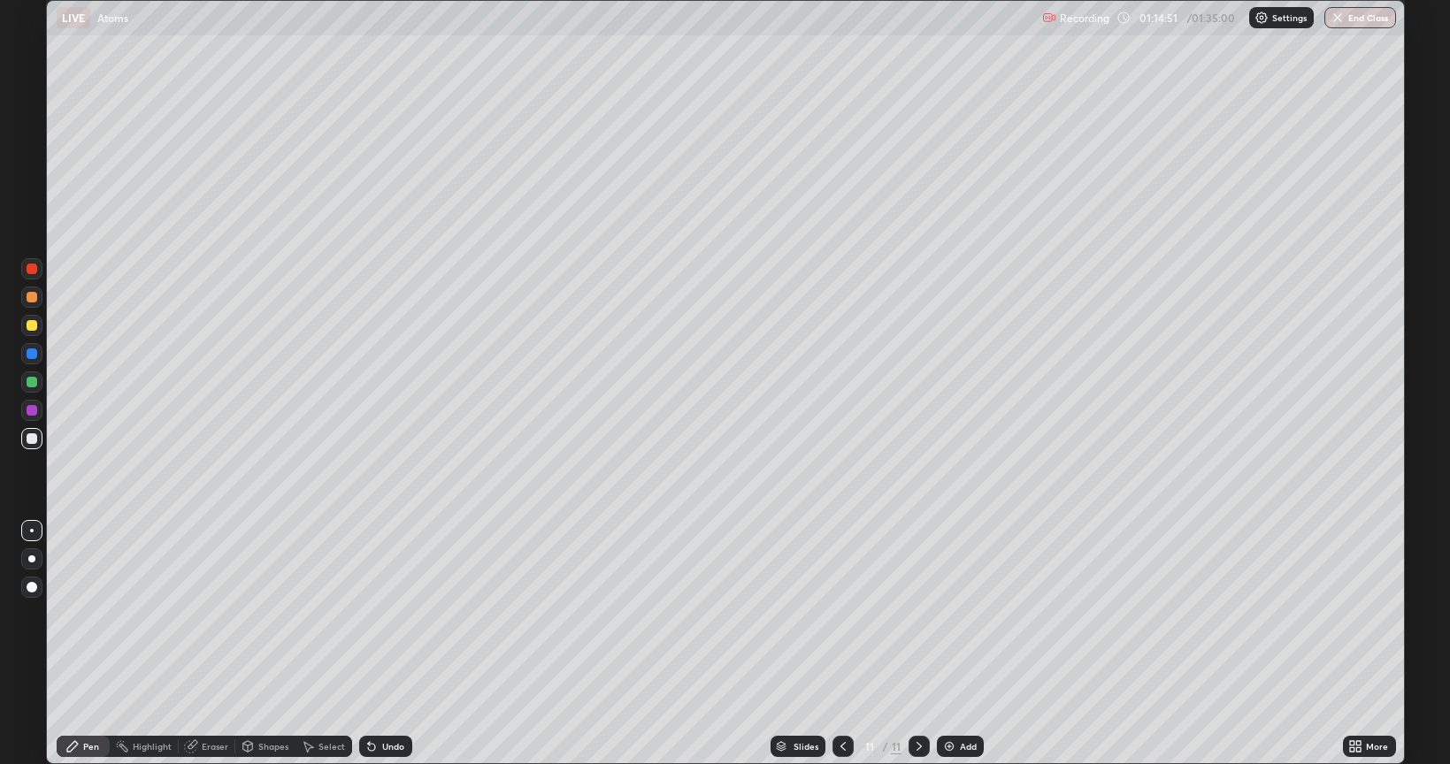
click at [388, 644] on div "Undo" at bounding box center [393, 746] width 22 height 9
click at [209, 644] on div "Eraser" at bounding box center [215, 746] width 27 height 9
click at [84, 644] on div "Pen" at bounding box center [91, 746] width 16 height 9
click at [207, 644] on div "Eraser" at bounding box center [215, 746] width 27 height 9
click at [95, 644] on div "Pen" at bounding box center [91, 746] width 16 height 9
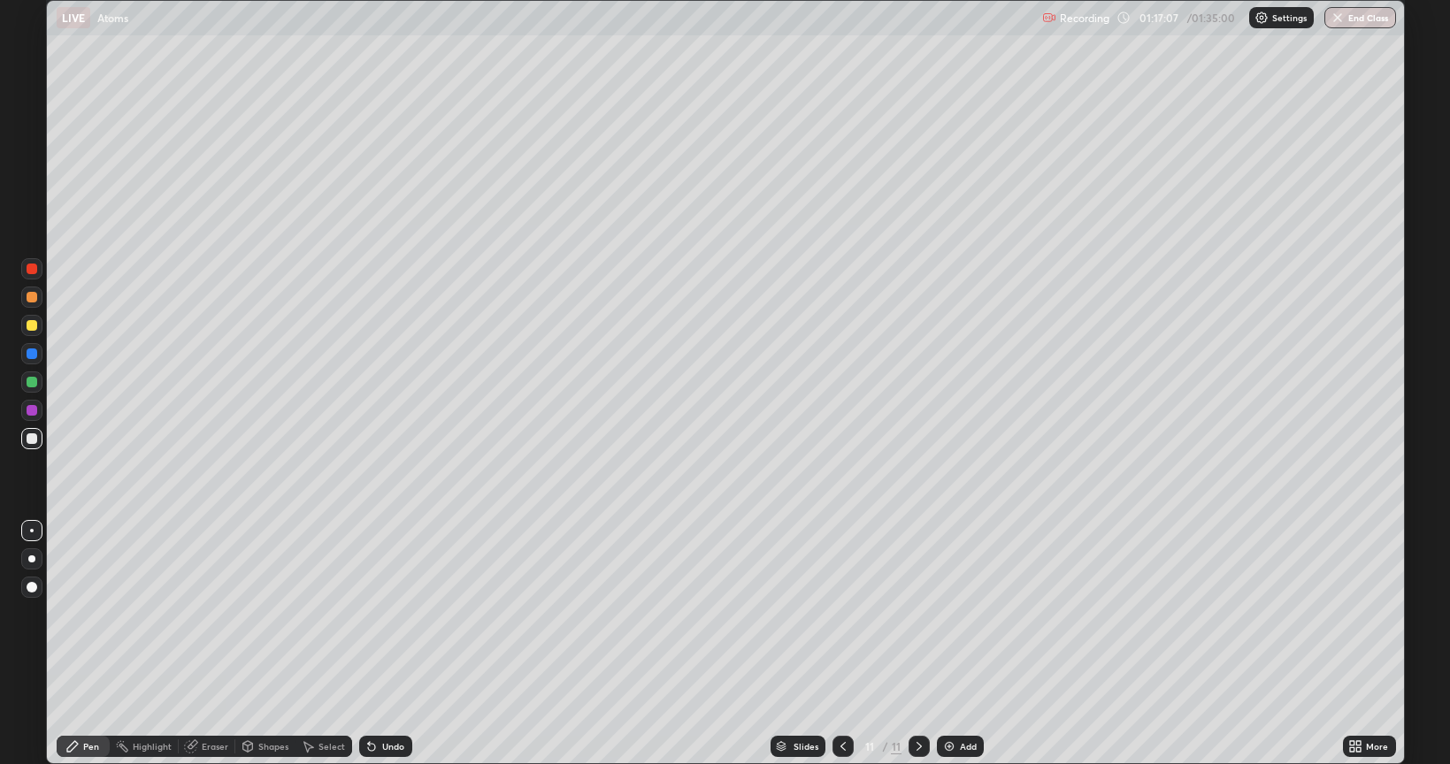
click at [215, 644] on div "Eraser" at bounding box center [207, 746] width 57 height 21
click at [94, 644] on div "Pen" at bounding box center [91, 746] width 16 height 9
click at [205, 644] on div "Eraser" at bounding box center [215, 746] width 27 height 9
click at [88, 644] on div "Pen" at bounding box center [91, 746] width 16 height 9
click at [199, 644] on div "Eraser" at bounding box center [207, 746] width 57 height 21
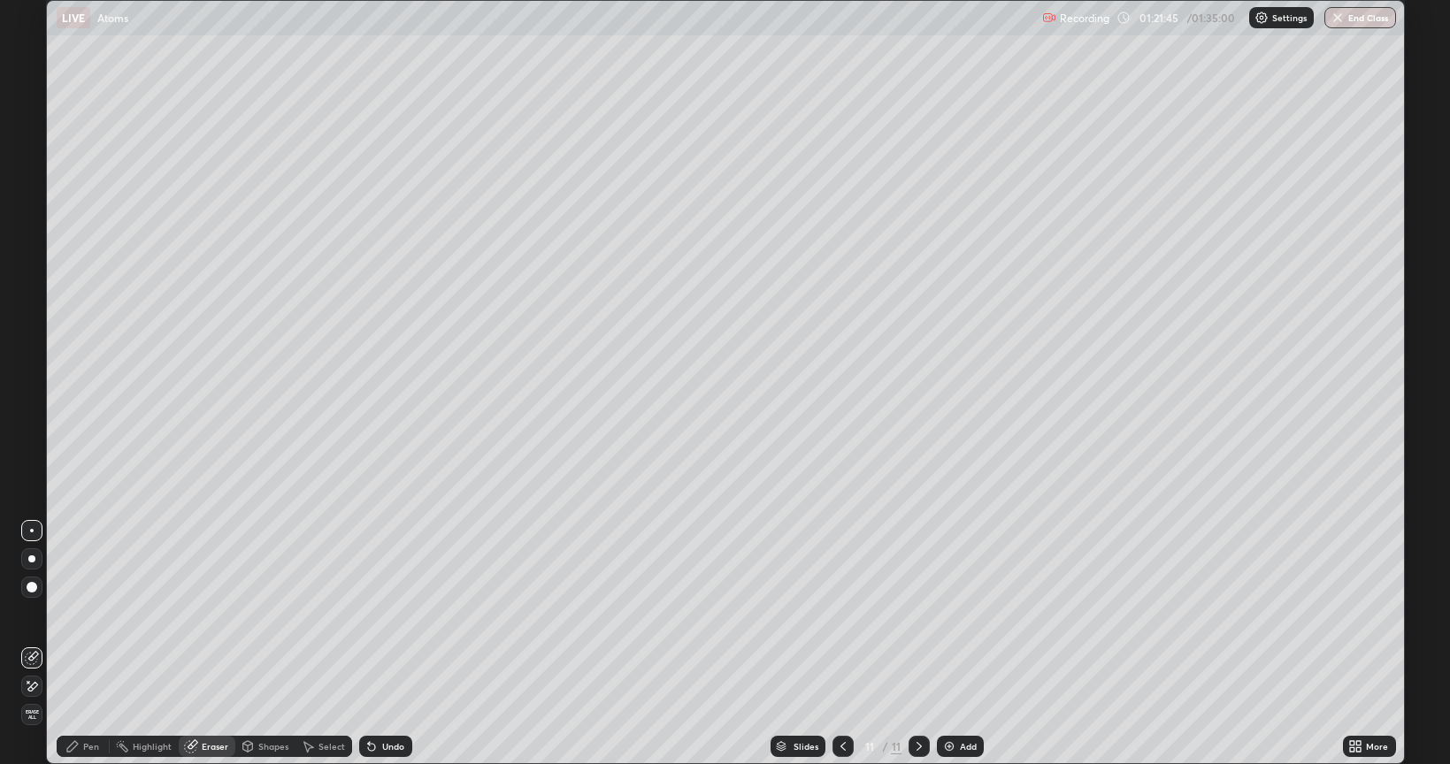
click at [86, 644] on div "Pen" at bounding box center [91, 746] width 16 height 9
click at [88, 644] on div "Pen" at bounding box center [83, 746] width 53 height 21
click at [376, 644] on icon at bounding box center [371, 746] width 14 height 14
click at [387, 644] on div "Undo" at bounding box center [393, 746] width 22 height 9
click at [389, 644] on div "Undo" at bounding box center [393, 746] width 22 height 9
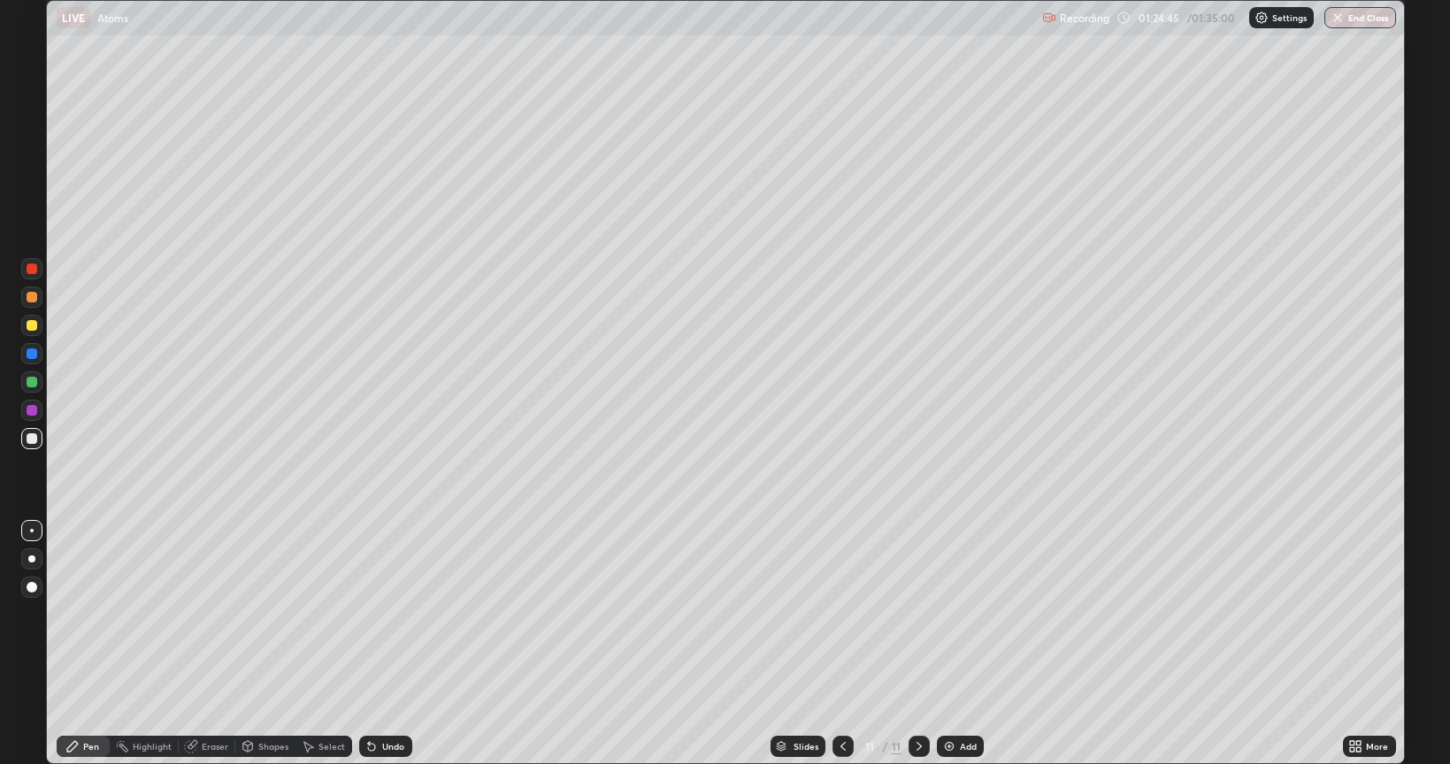
click at [215, 644] on div "Eraser" at bounding box center [207, 746] width 57 height 21
click at [34, 644] on span "Erase all" at bounding box center [31, 714] width 19 height 11
click at [34, 644] on div at bounding box center [32, 623] width 28 height 212
click at [31, 644] on div at bounding box center [32, 623] width 28 height 212
click at [28, 644] on div at bounding box center [32, 623] width 28 height 212
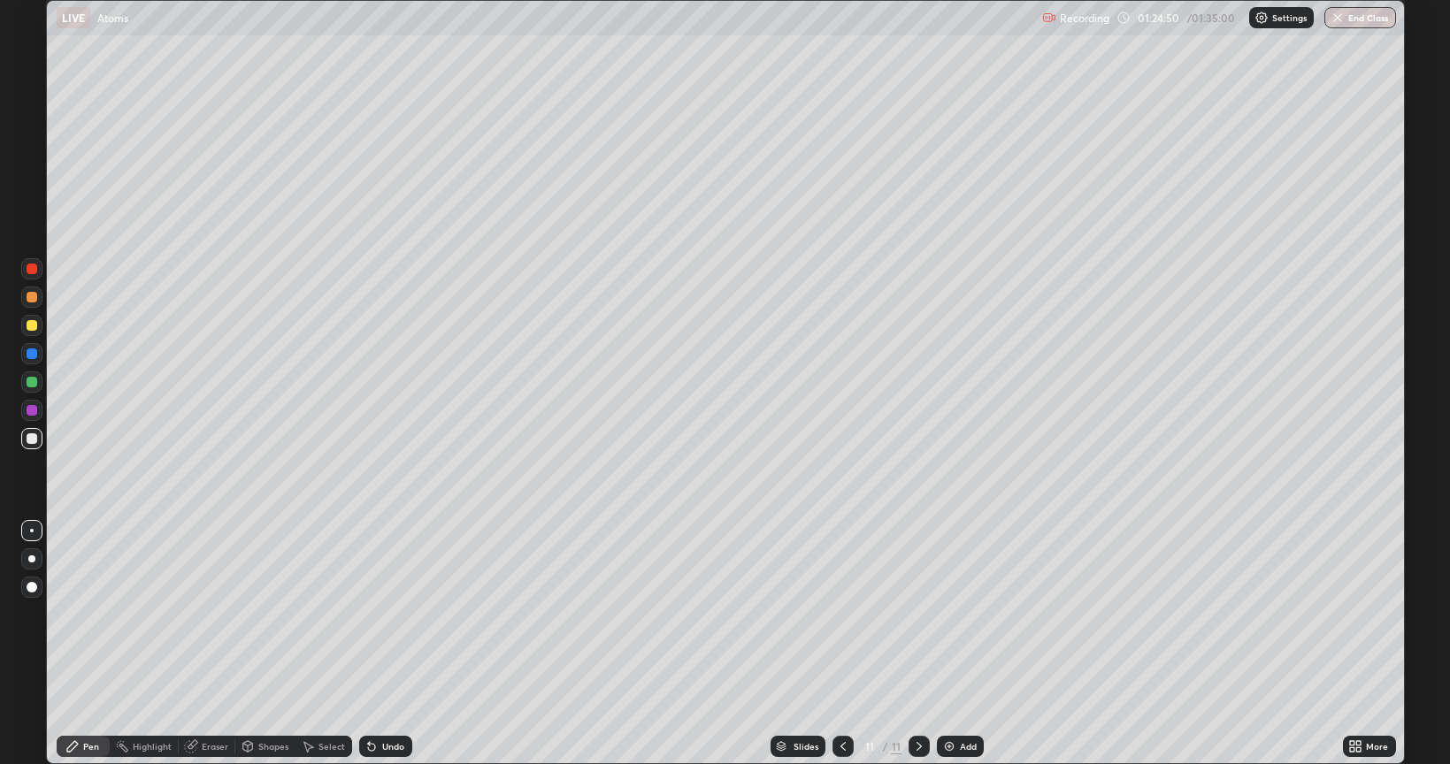
click at [25, 644] on div at bounding box center [32, 623] width 28 height 212
click at [33, 439] on div at bounding box center [32, 438] width 11 height 11
click at [35, 441] on div at bounding box center [32, 438] width 11 height 11
click at [34, 440] on div at bounding box center [32, 438] width 11 height 11
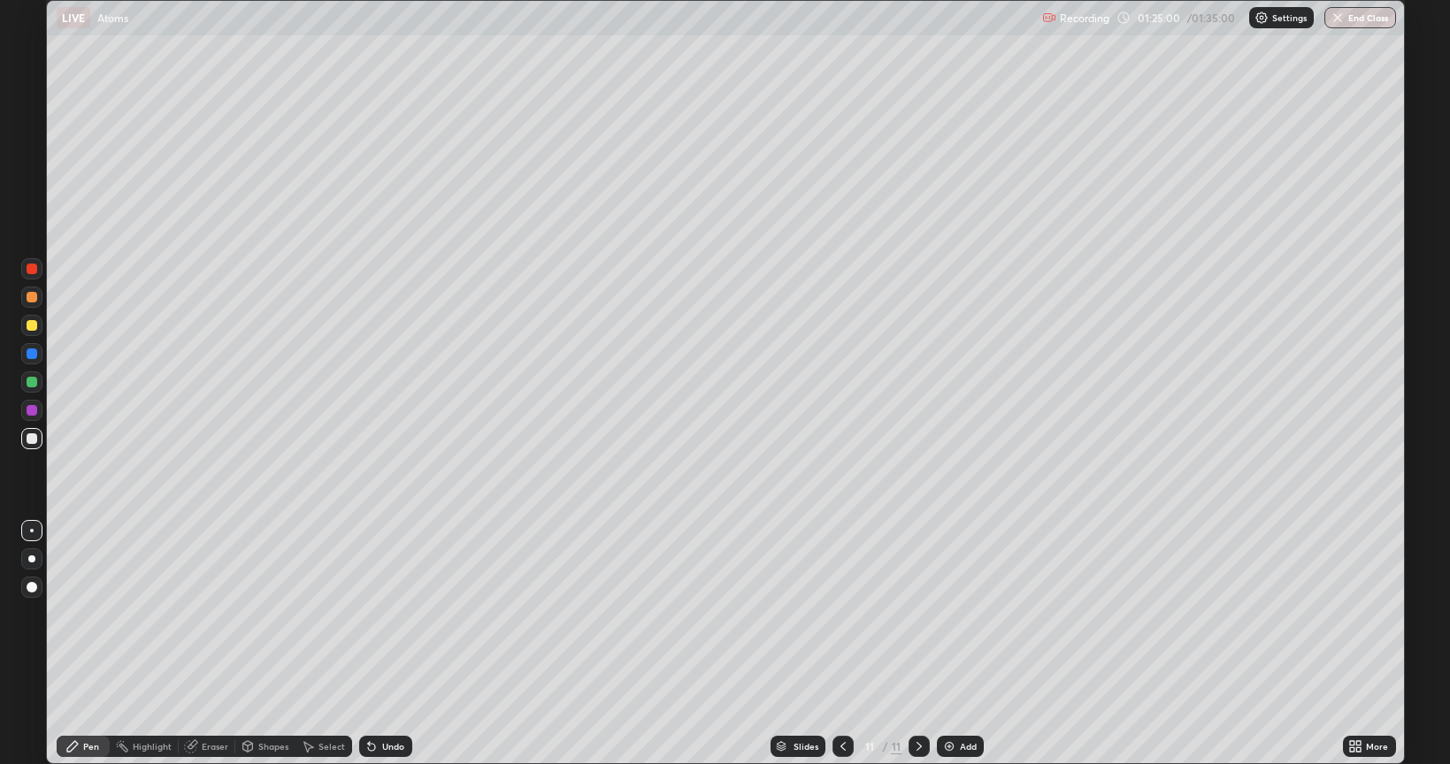
click at [378, 644] on div "Undo" at bounding box center [385, 746] width 53 height 21
click at [387, 644] on div "Undo" at bounding box center [393, 746] width 22 height 9
click at [386, 644] on div "Undo" at bounding box center [385, 746] width 53 height 21
click at [387, 644] on div "Undo" at bounding box center [385, 746] width 53 height 21
click at [211, 644] on div "Eraser" at bounding box center [215, 746] width 27 height 9
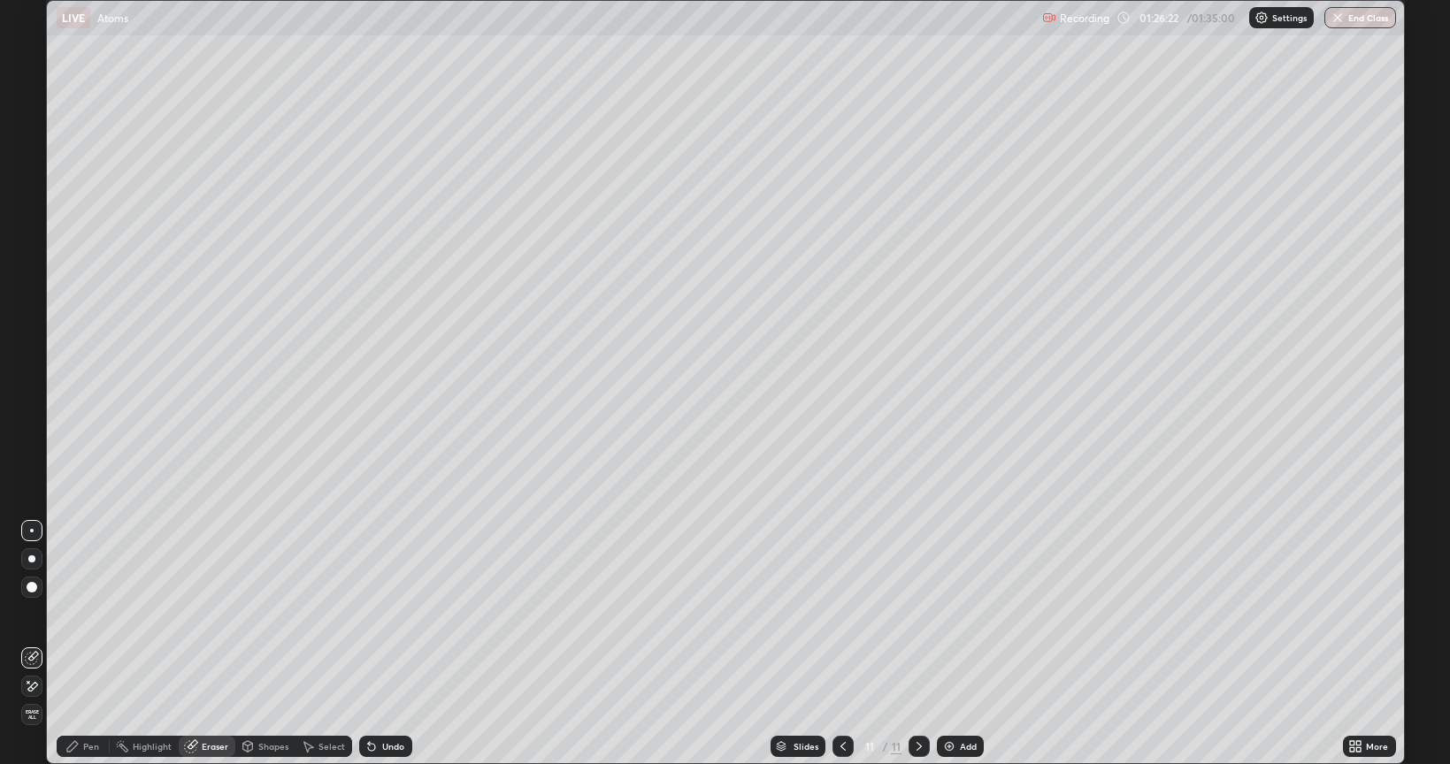
click at [83, 644] on div "Pen" at bounding box center [91, 746] width 16 height 9
click at [211, 644] on div "Eraser" at bounding box center [215, 746] width 27 height 9
click at [81, 644] on div "Pen" at bounding box center [83, 746] width 53 height 21
click at [970, 644] on div "Add" at bounding box center [968, 746] width 17 height 9
click at [180, 644] on div "Eraser" at bounding box center [207, 746] width 57 height 21
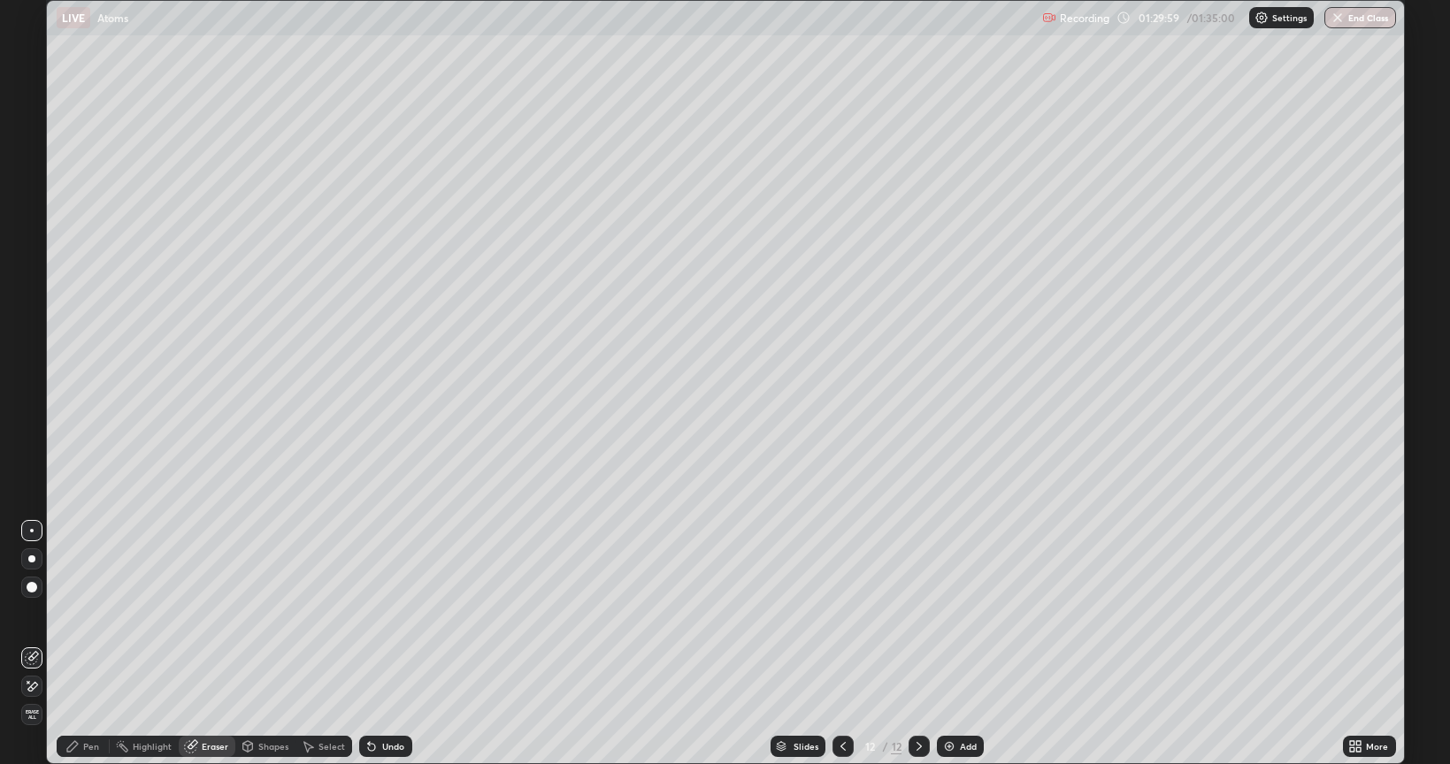
click at [91, 644] on div "Pen" at bounding box center [91, 746] width 16 height 9
click at [386, 644] on div "Undo" at bounding box center [385, 746] width 53 height 21
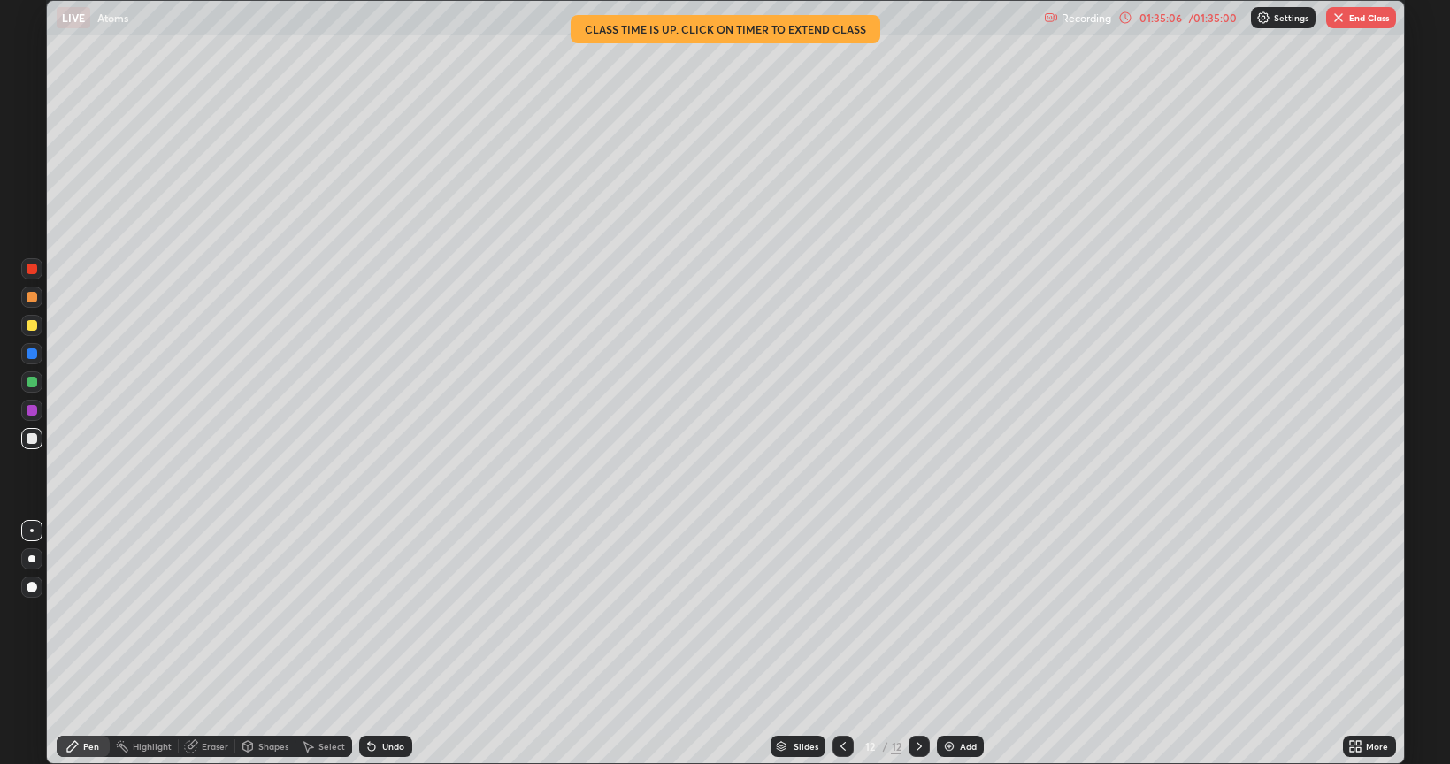
click at [202, 644] on div "Eraser" at bounding box center [215, 746] width 27 height 9
click at [30, 644] on span "Erase all" at bounding box center [31, 714] width 19 height 11
click at [89, 644] on div "Pen" at bounding box center [83, 746] width 53 height 21
click at [205, 644] on div "Eraser" at bounding box center [215, 746] width 27 height 9
click at [89, 644] on div "Pen" at bounding box center [91, 746] width 16 height 9
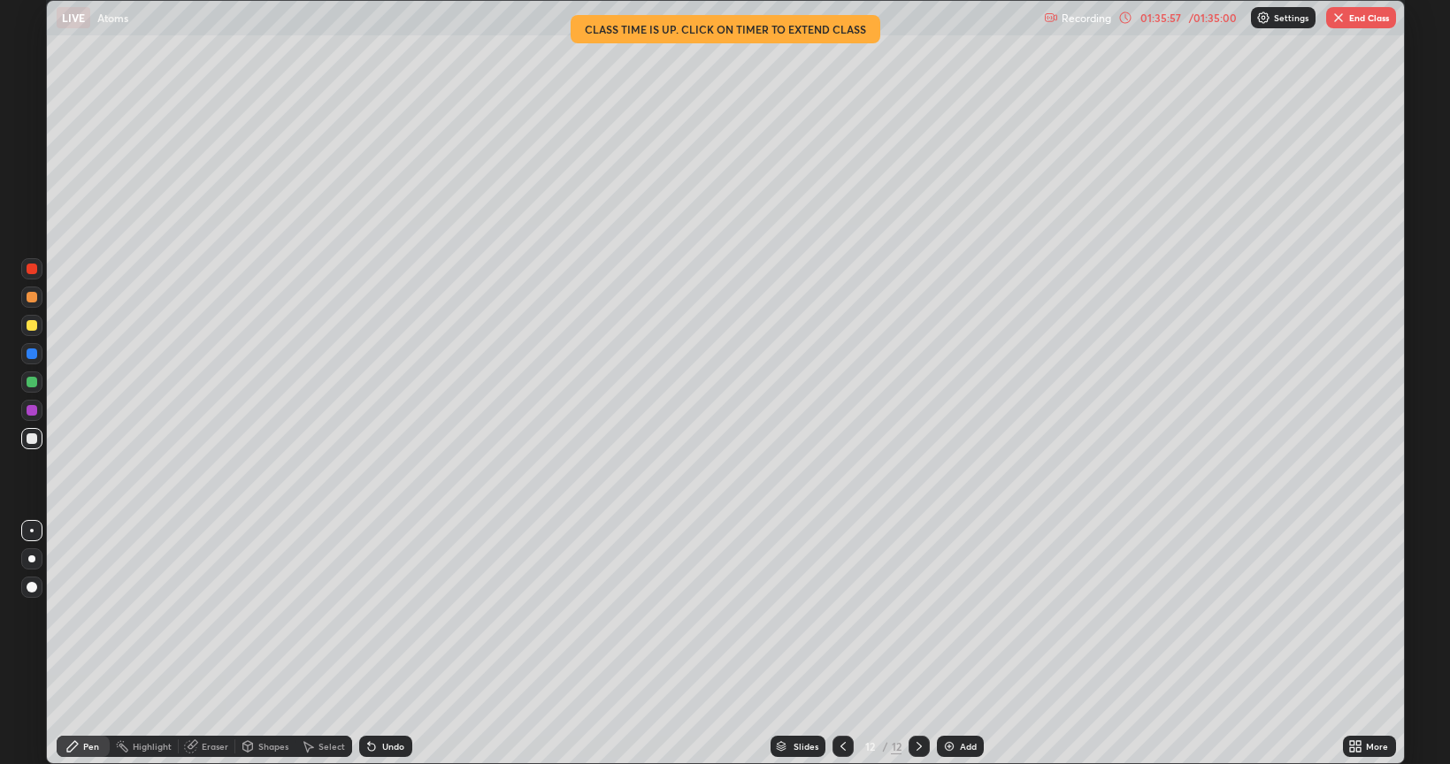
click at [197, 644] on div "Eraser" at bounding box center [207, 746] width 57 height 21
click at [77, 644] on icon at bounding box center [72, 746] width 14 height 14
click at [208, 644] on div "Eraser" at bounding box center [215, 746] width 27 height 9
click at [87, 644] on div "Pen" at bounding box center [91, 746] width 16 height 9
click at [203, 644] on div "Eraser" at bounding box center [215, 746] width 27 height 9
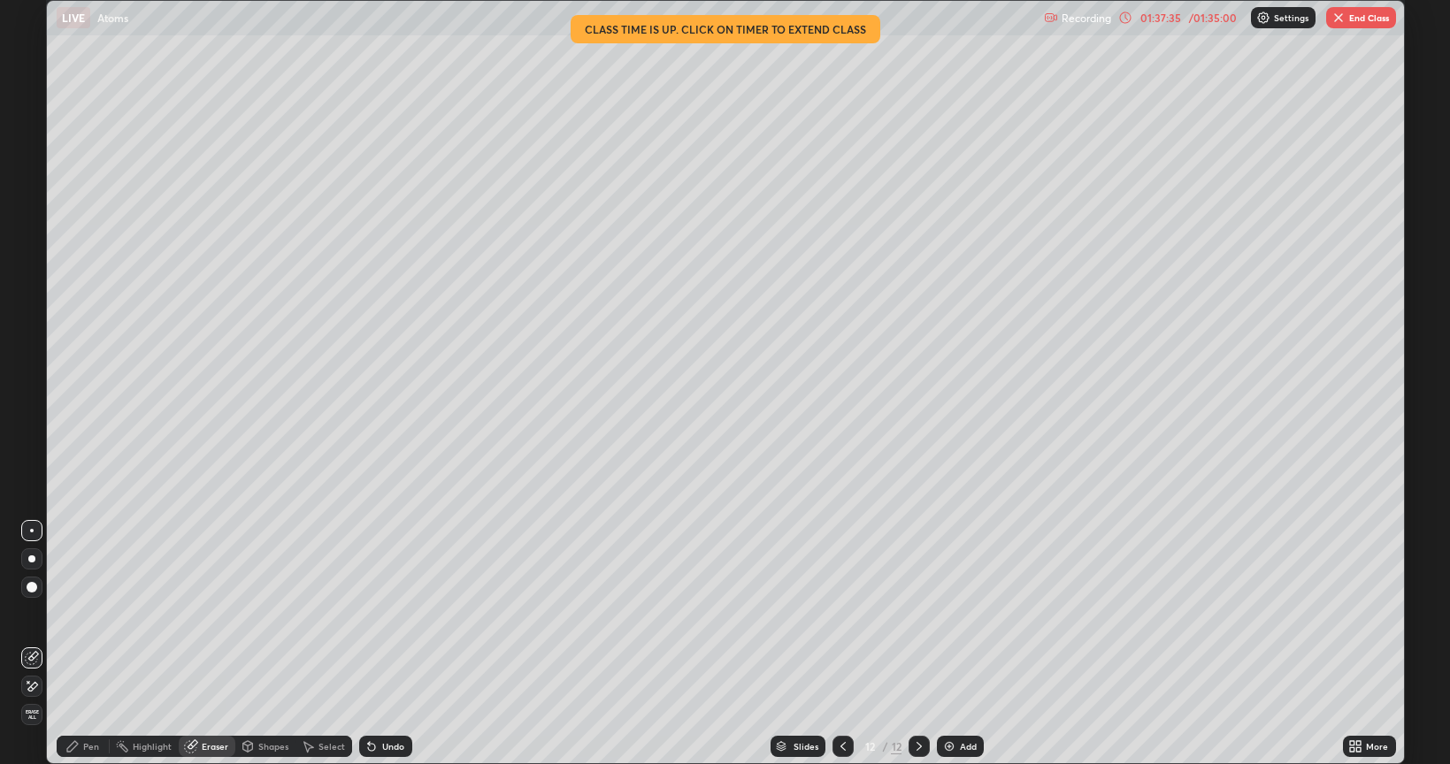
click at [81, 644] on div "Pen" at bounding box center [83, 746] width 53 height 21
click at [195, 644] on icon at bounding box center [193, 744] width 10 height 9
click at [140, 644] on div "Highlight" at bounding box center [152, 746] width 39 height 9
click at [88, 644] on div "Pen" at bounding box center [91, 746] width 16 height 9
click at [205, 644] on div "Eraser" at bounding box center [207, 746] width 57 height 21
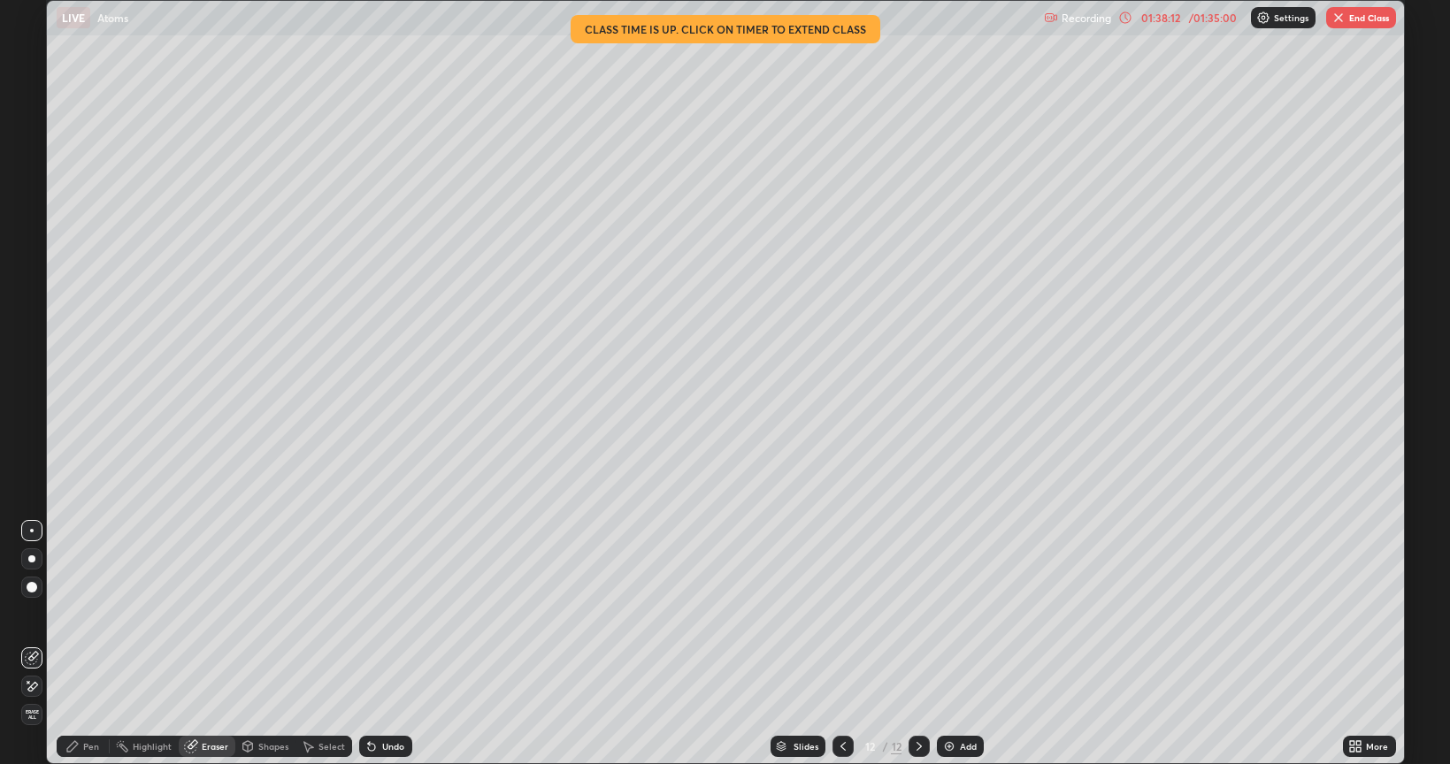
click at [843, 644] on icon at bounding box center [843, 746] width 14 height 14
click at [841, 644] on icon at bounding box center [843, 746] width 14 height 14
click at [919, 644] on icon at bounding box center [919, 746] width 14 height 14
click at [917, 644] on icon at bounding box center [919, 746] width 14 height 14
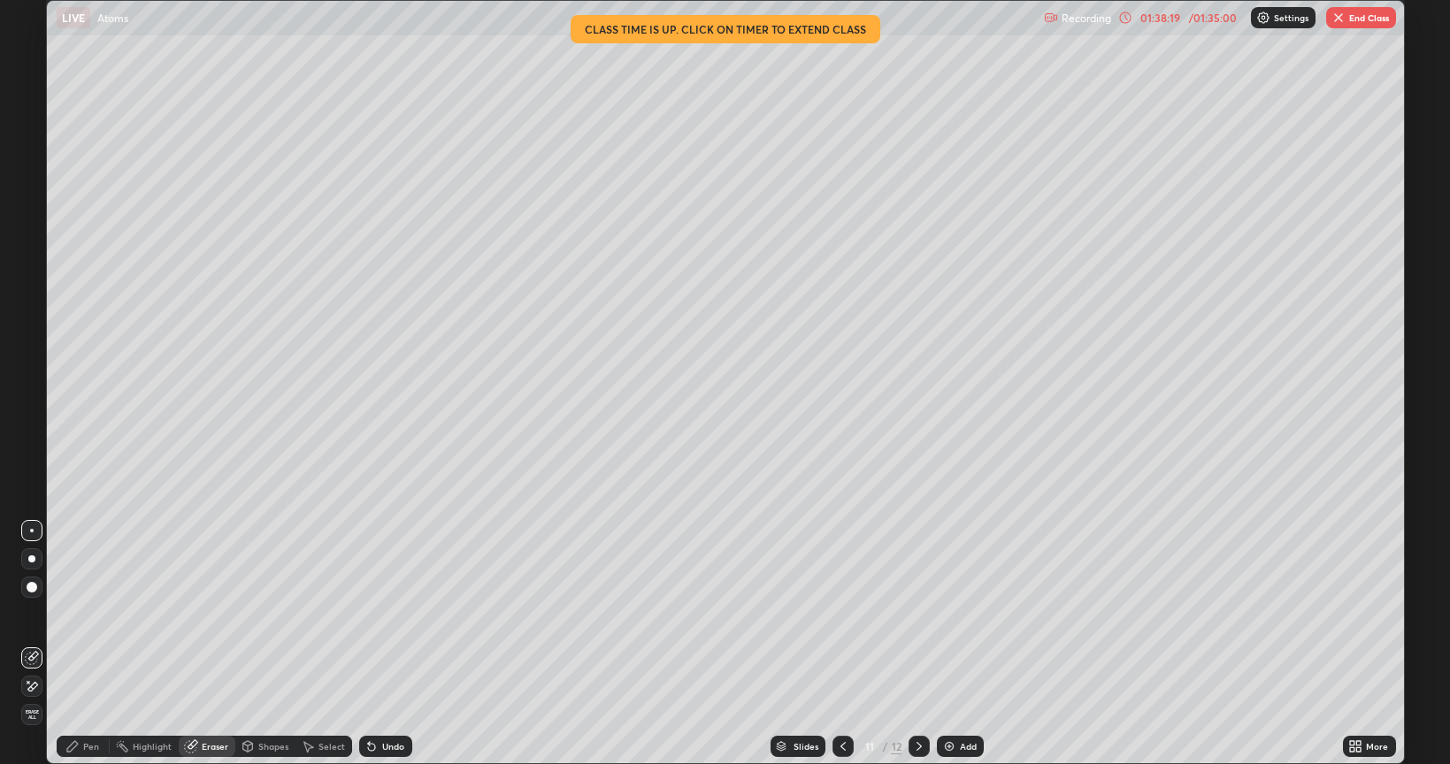
click at [917, 644] on icon at bounding box center [919, 746] width 14 height 14
click at [87, 644] on div "Pen" at bounding box center [91, 746] width 16 height 9
click at [390, 644] on div "Undo" at bounding box center [393, 746] width 22 height 9
click at [387, 644] on div "Undo" at bounding box center [393, 746] width 22 height 9
click at [217, 644] on div "Eraser" at bounding box center [215, 746] width 27 height 9
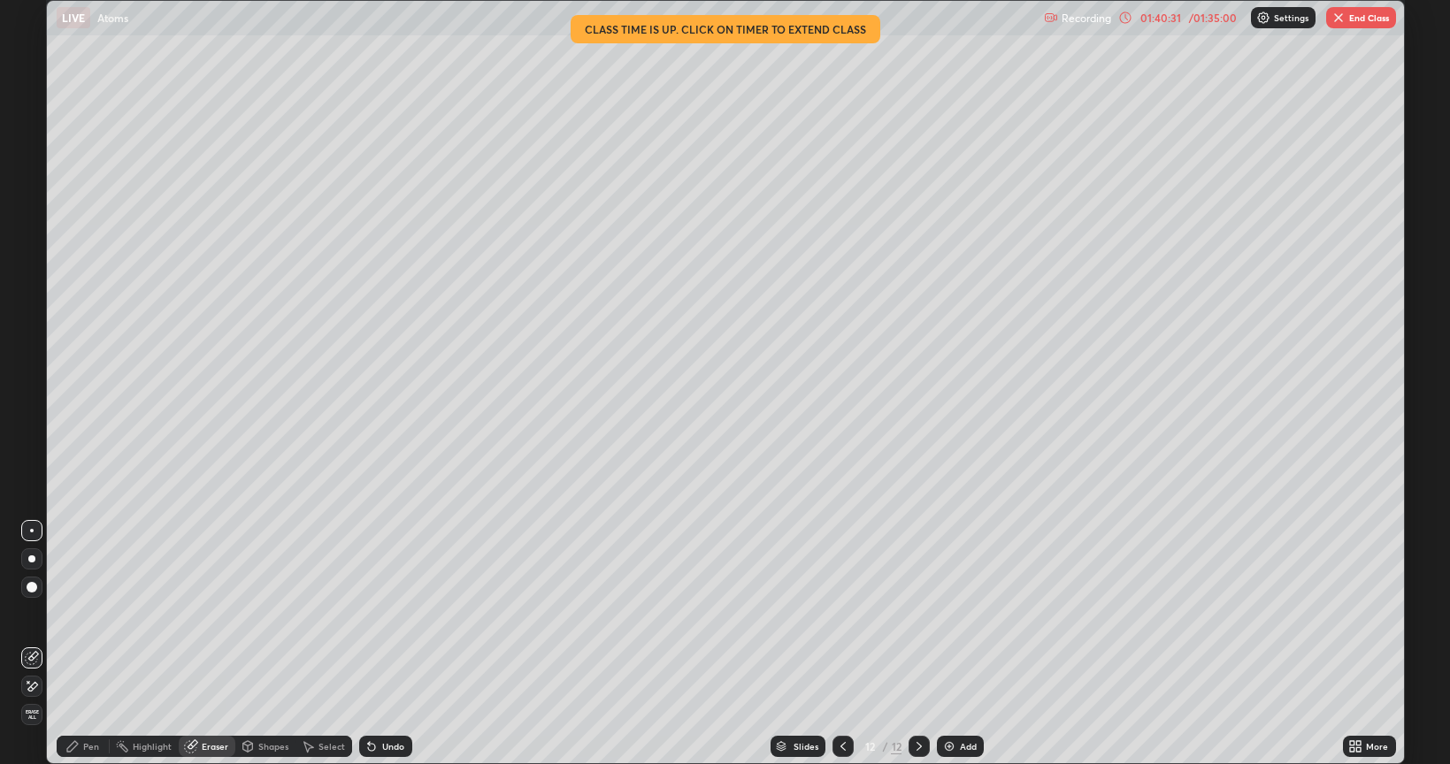
click at [90, 644] on div "Pen" at bounding box center [91, 746] width 16 height 9
click at [1373, 18] on button "End Class" at bounding box center [1361, 17] width 70 height 21
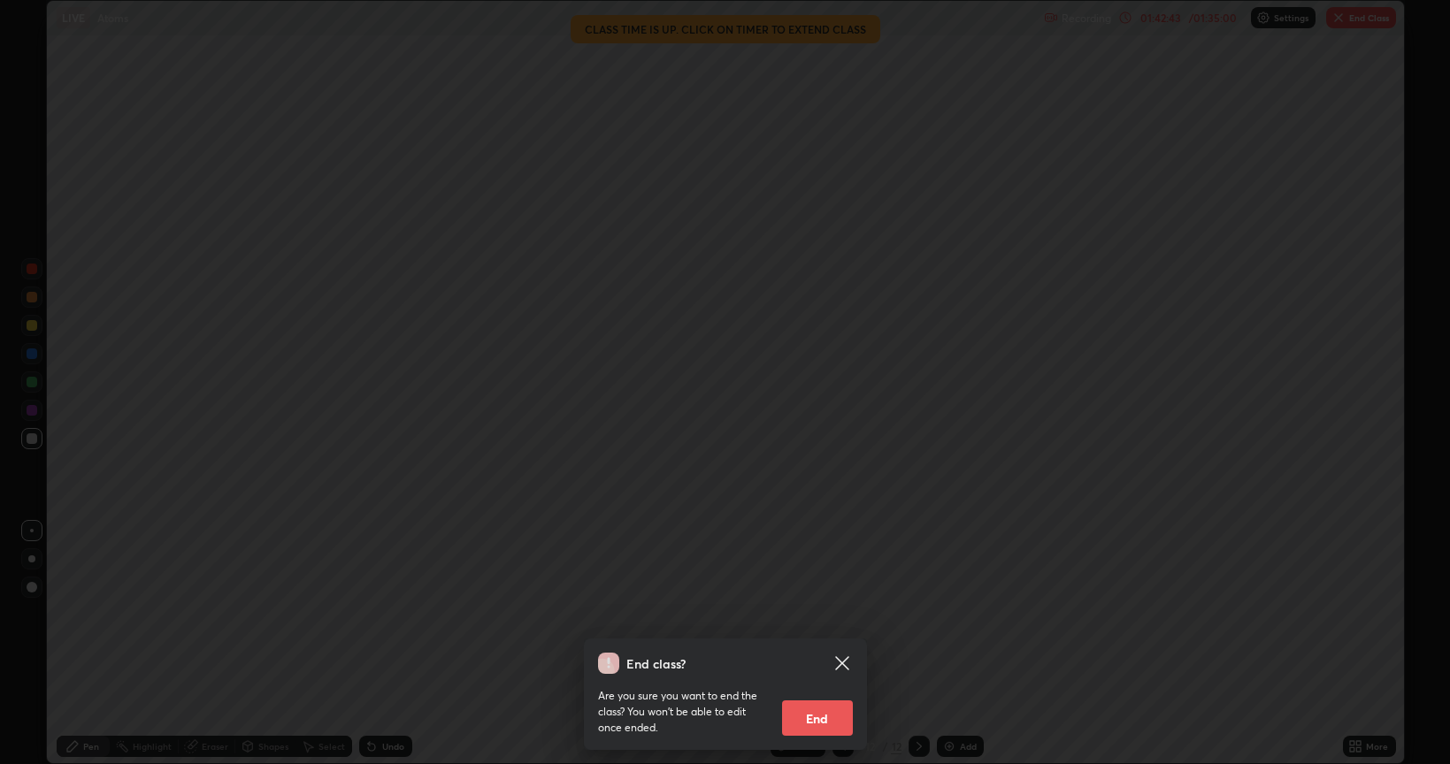
click at [832, 644] on button "End" at bounding box center [817, 718] width 71 height 35
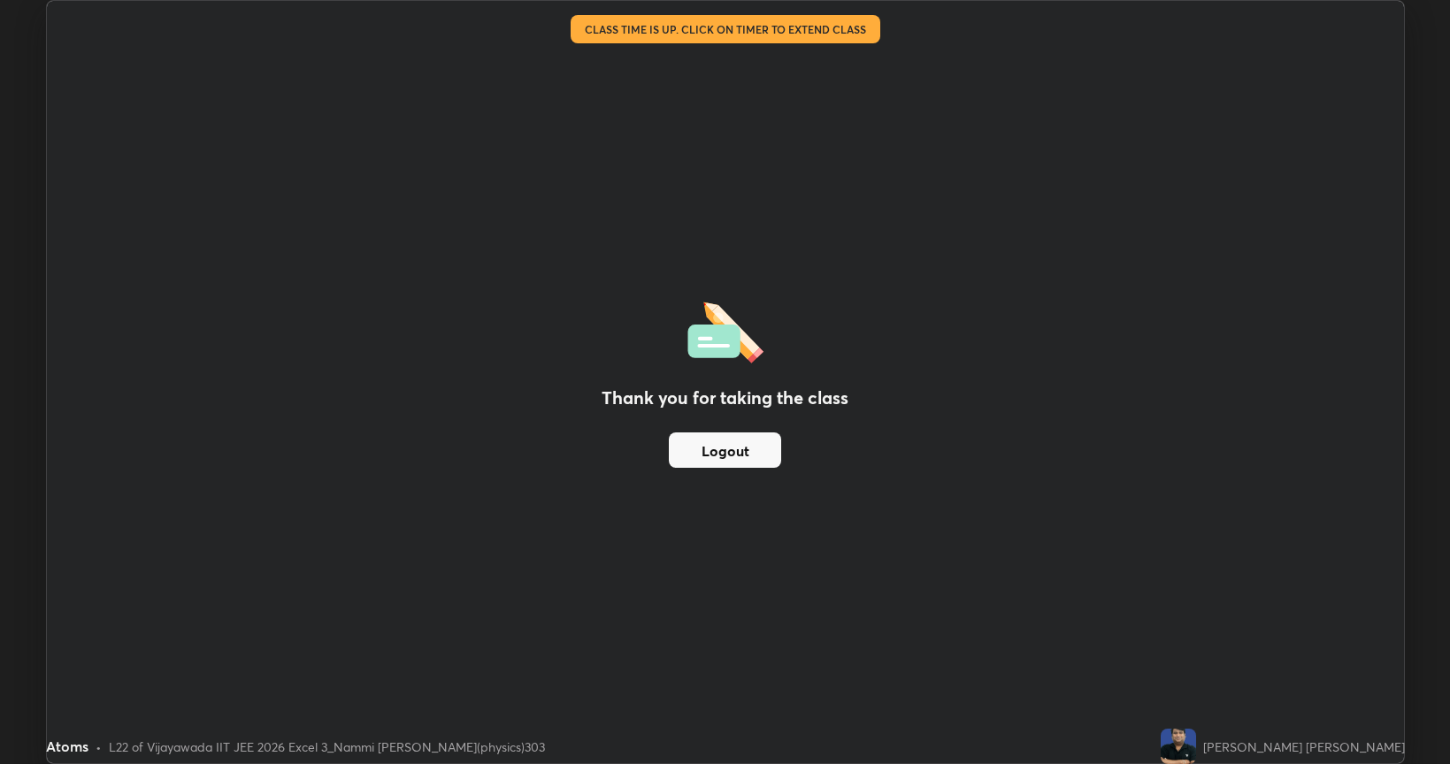
click at [762, 455] on button "Logout" at bounding box center [725, 450] width 112 height 35
